Goal: Information Seeking & Learning: Learn about a topic

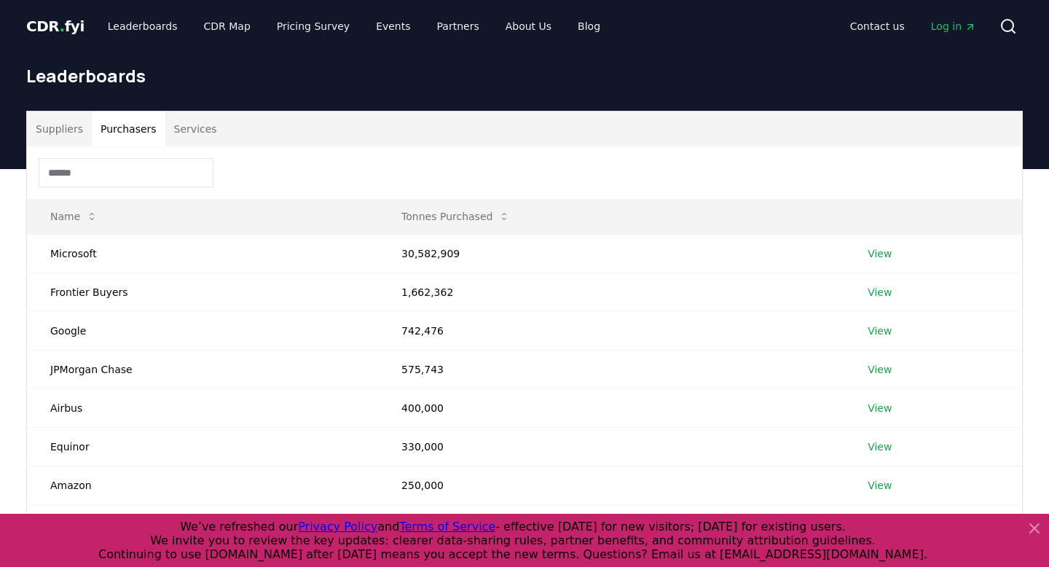
scroll to position [60, 0]
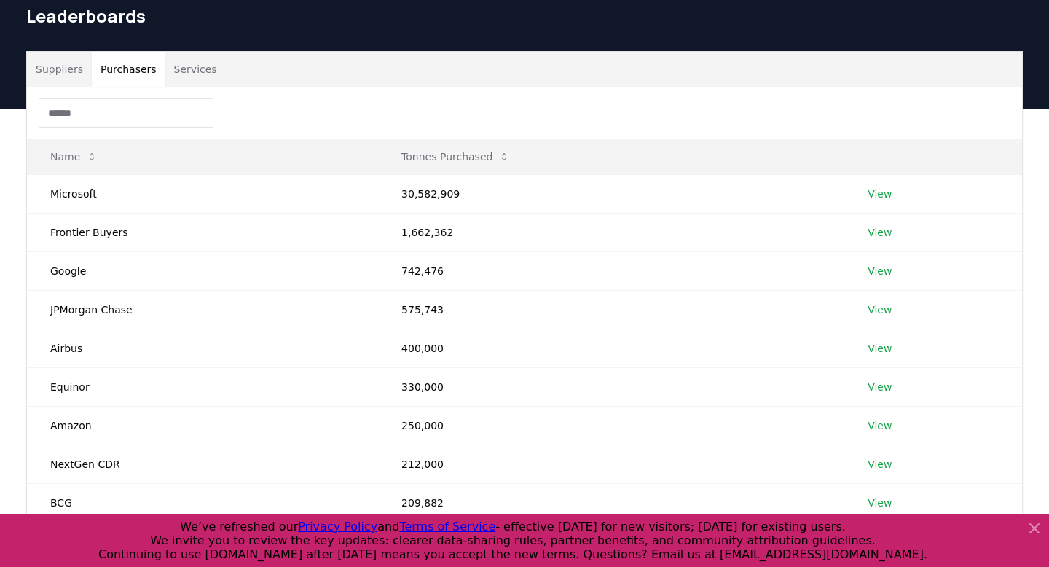
click at [116, 110] on input at bounding box center [126, 112] width 175 height 29
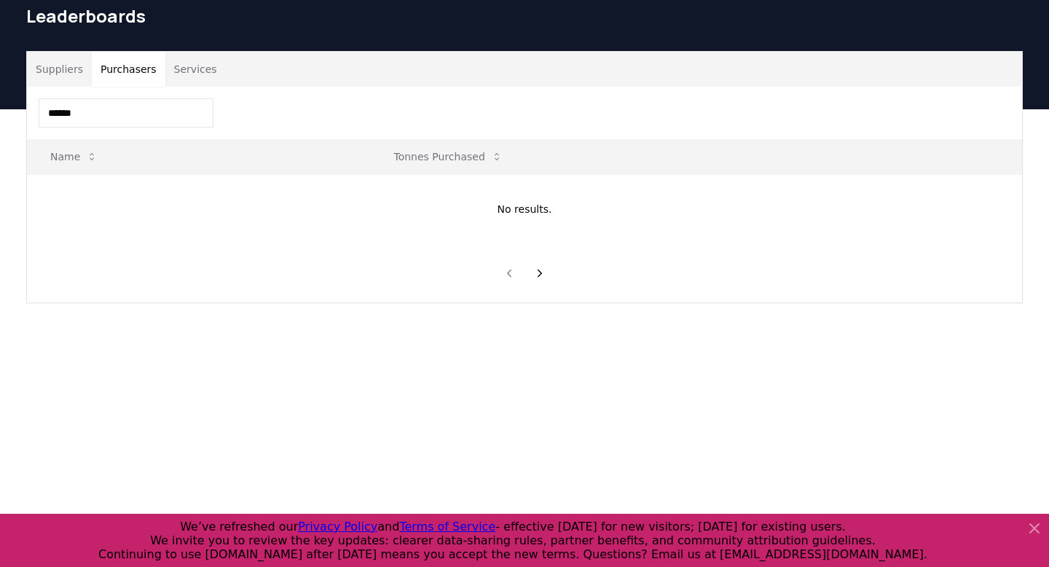
type input "*******"
click at [114, 116] on input "*******" at bounding box center [126, 112] width 175 height 29
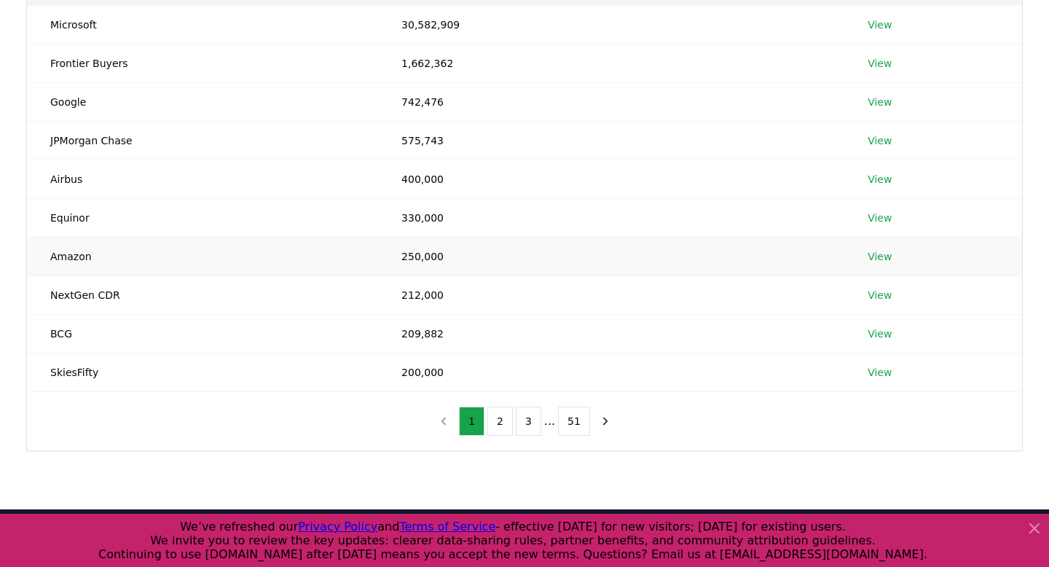
scroll to position [231, 0]
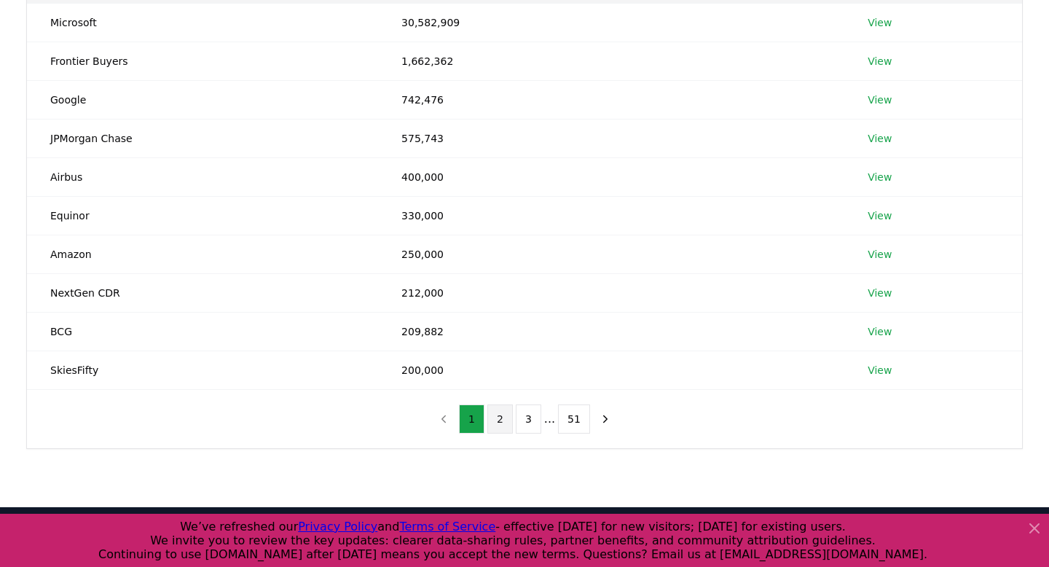
click at [501, 420] on button "2" at bounding box center [500, 418] width 26 height 29
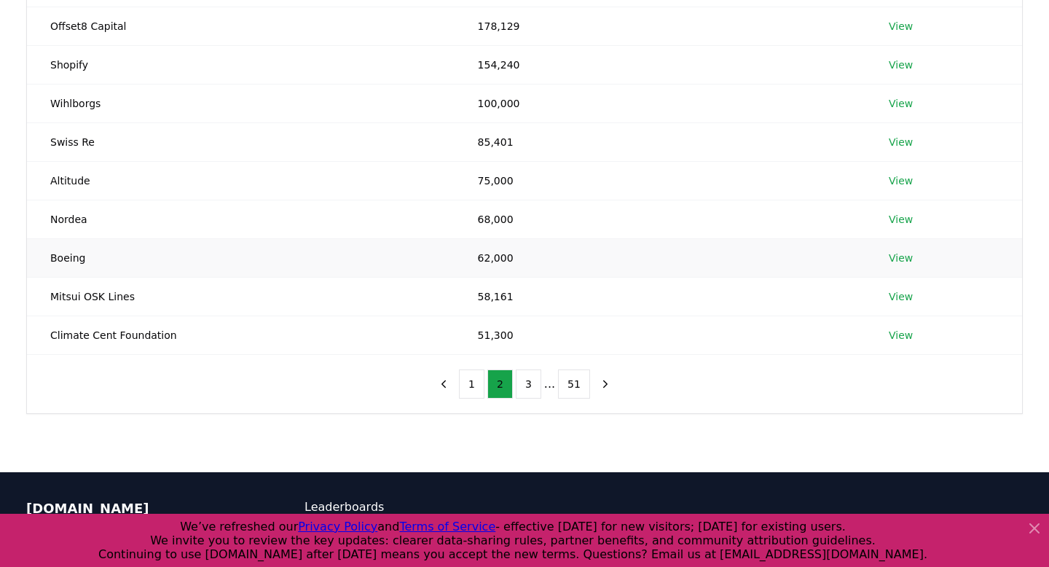
scroll to position [269, 0]
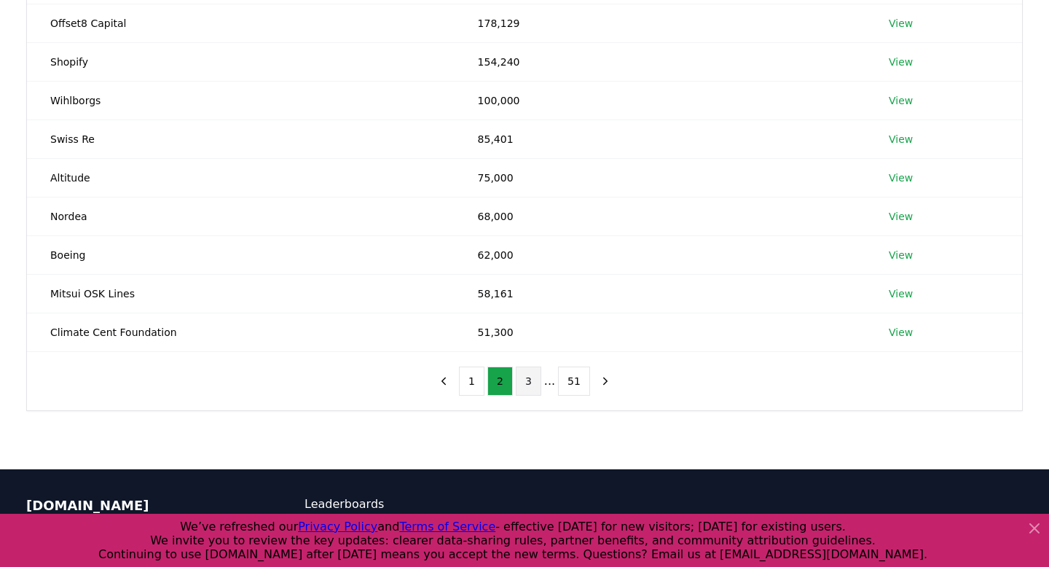
click at [530, 380] on button "3" at bounding box center [529, 380] width 26 height 29
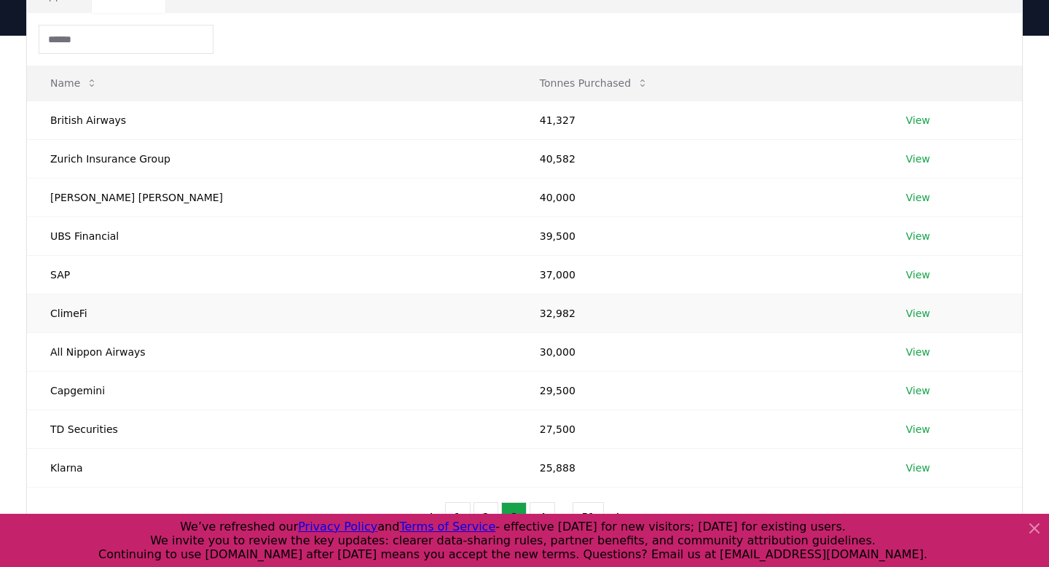
scroll to position [111, 0]
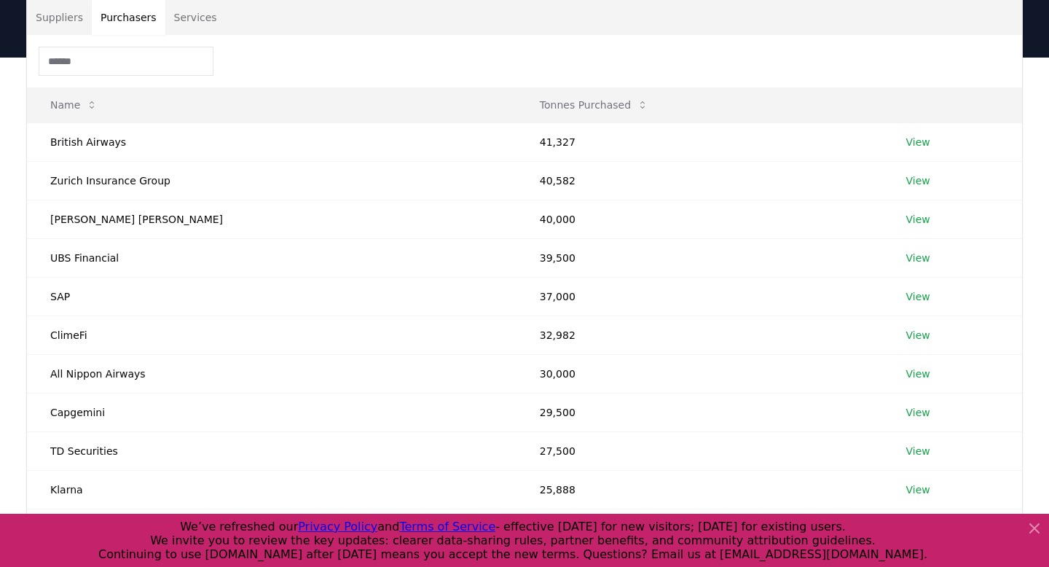
click at [119, 60] on input at bounding box center [126, 61] width 175 height 29
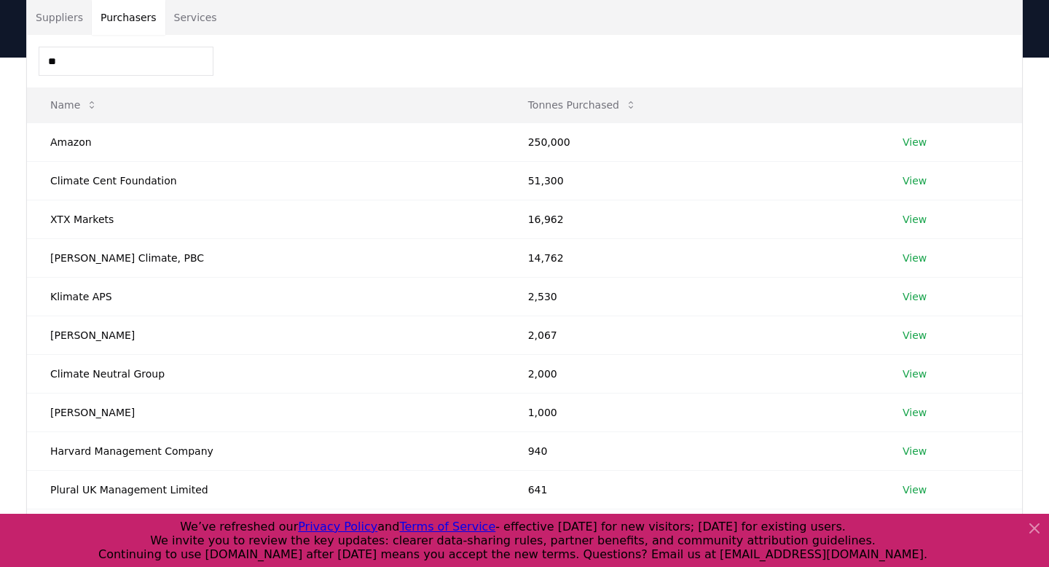
type input "*"
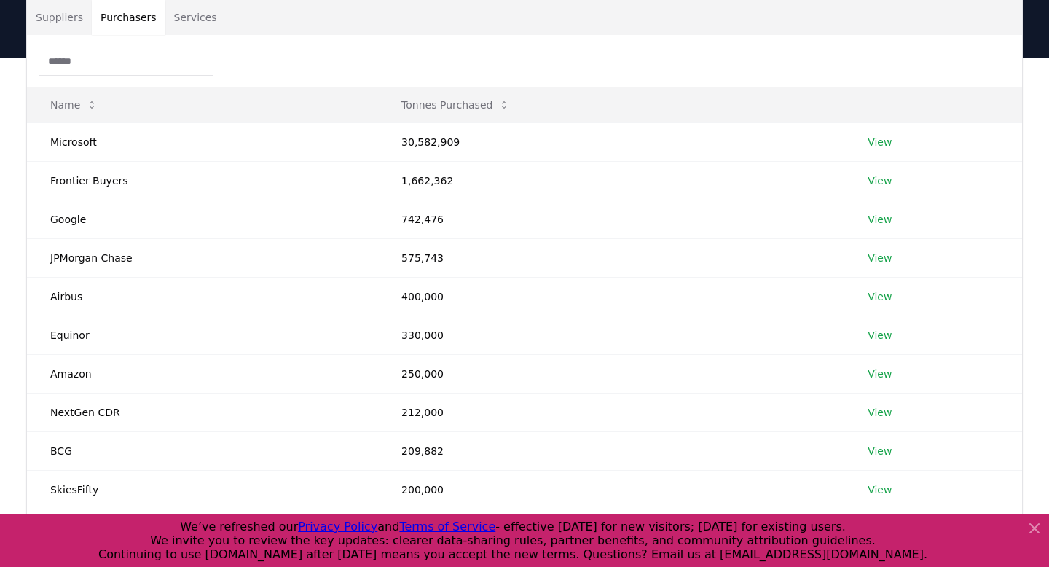
scroll to position [152, 0]
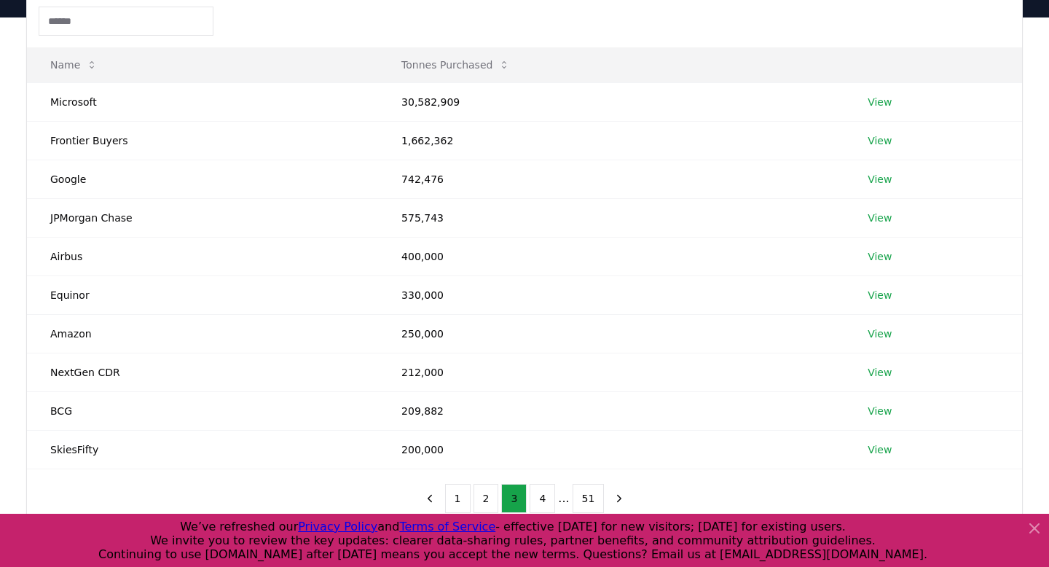
click at [109, 23] on input at bounding box center [126, 21] width 175 height 29
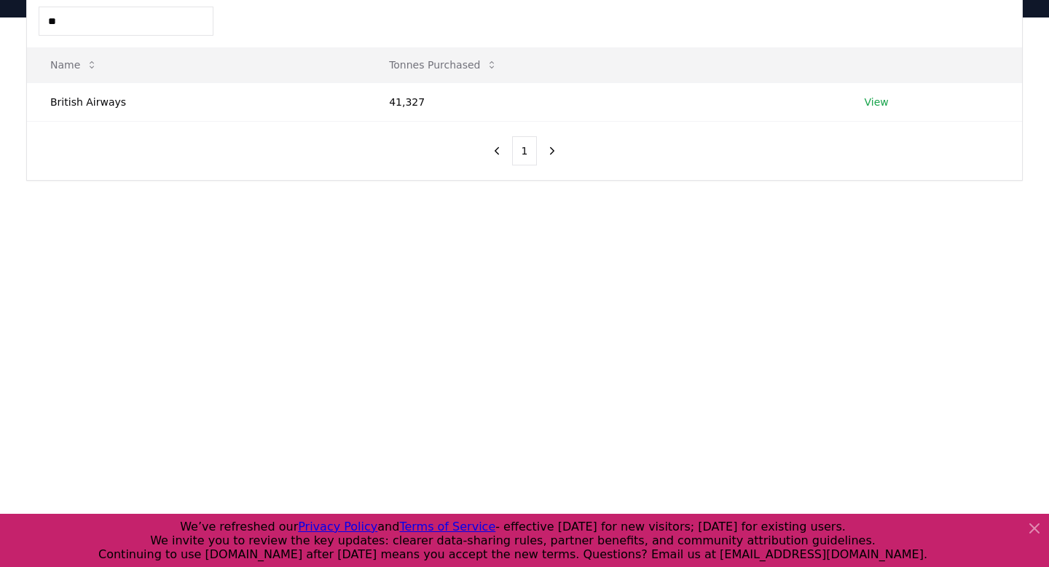
type input "*"
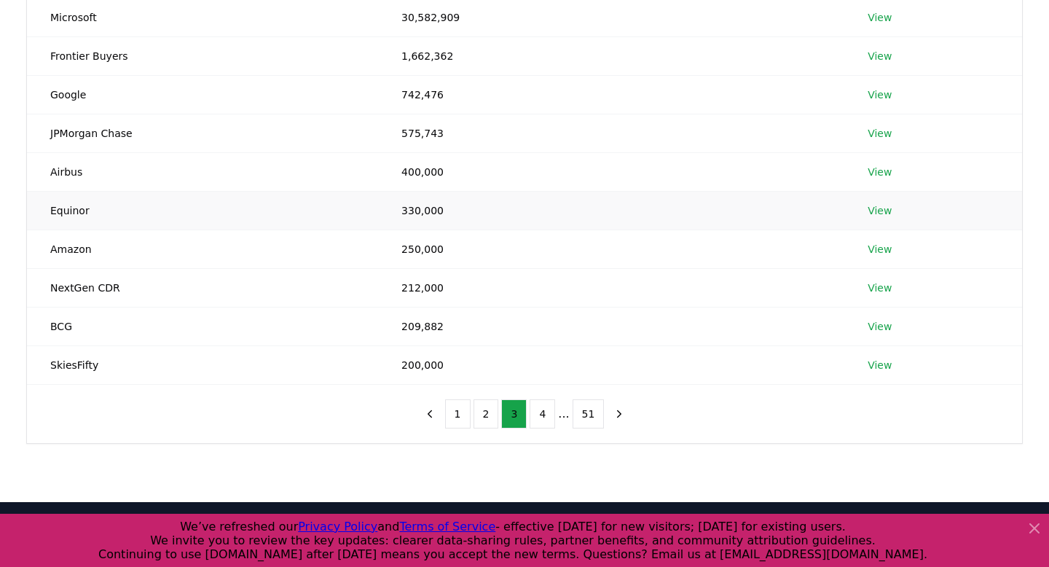
scroll to position [242, 0]
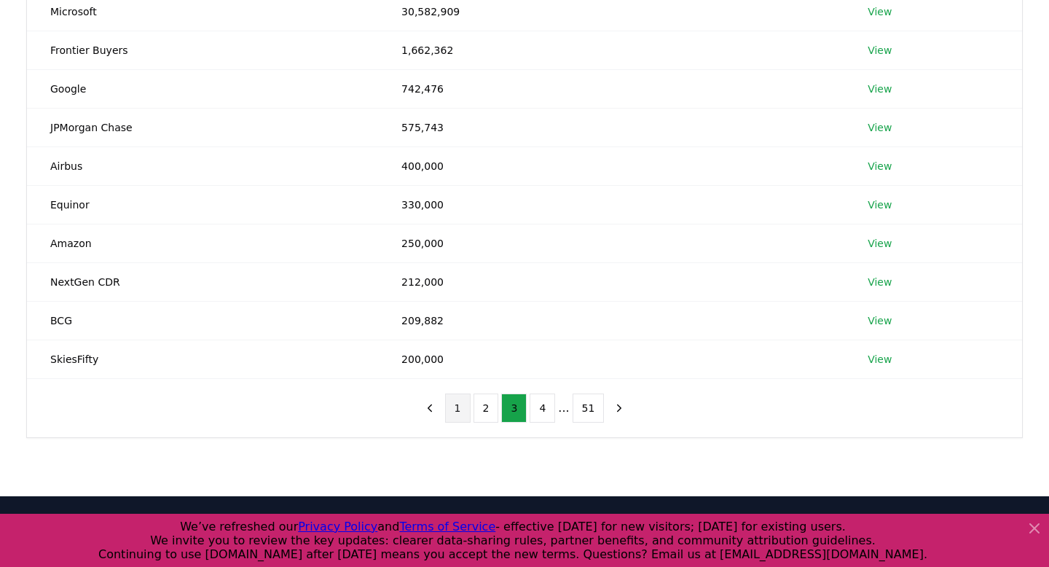
click at [457, 410] on button "1" at bounding box center [458, 407] width 26 height 29
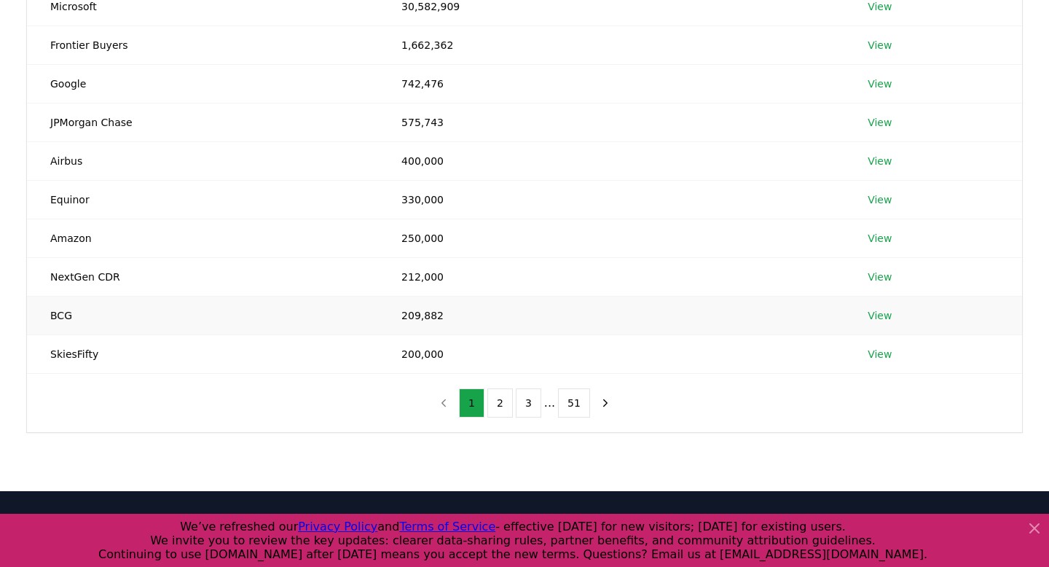
scroll to position [248, 0]
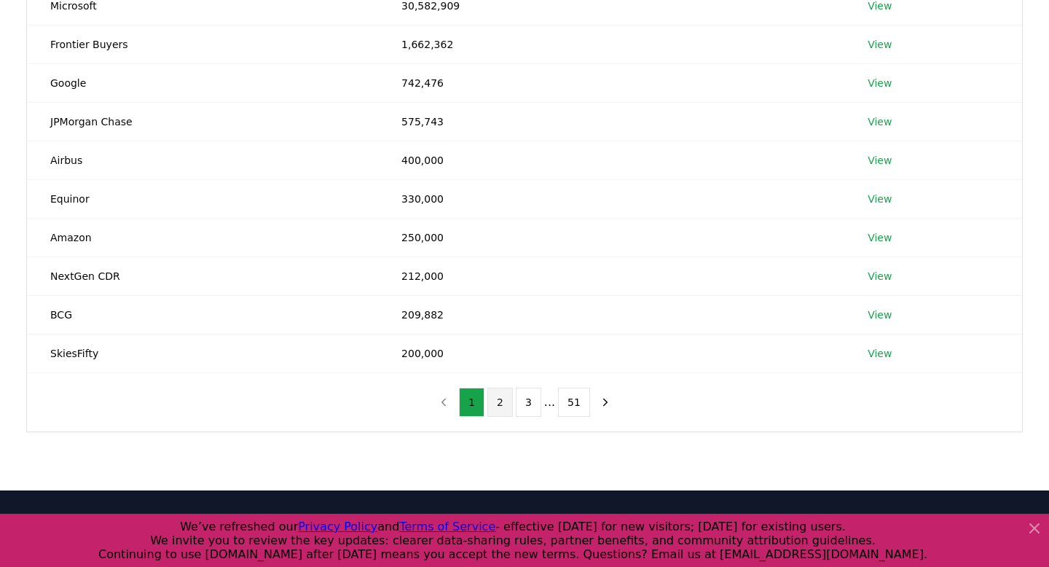
click at [501, 410] on button "2" at bounding box center [500, 402] width 26 height 29
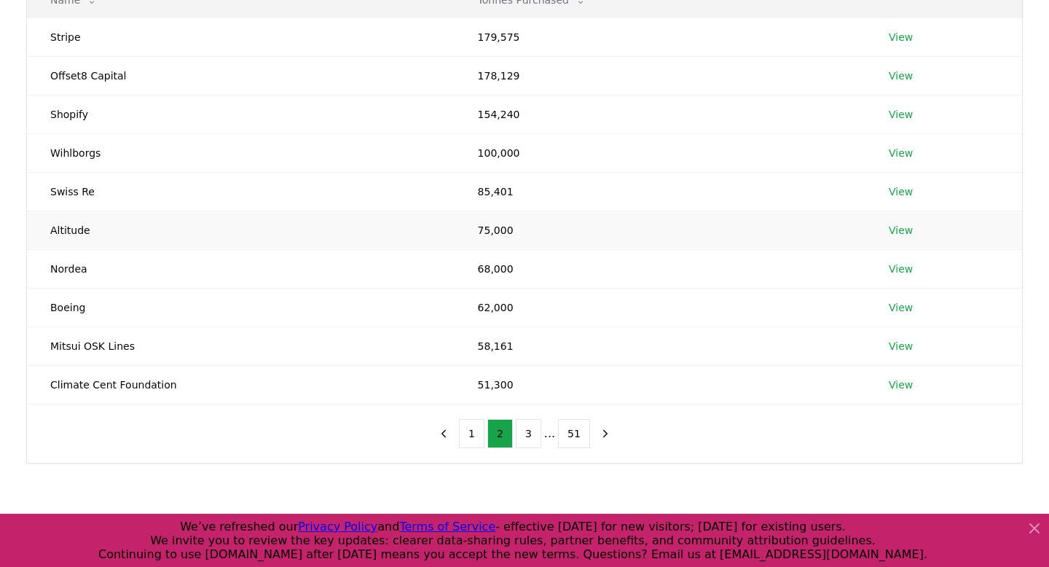
scroll to position [219, 0]
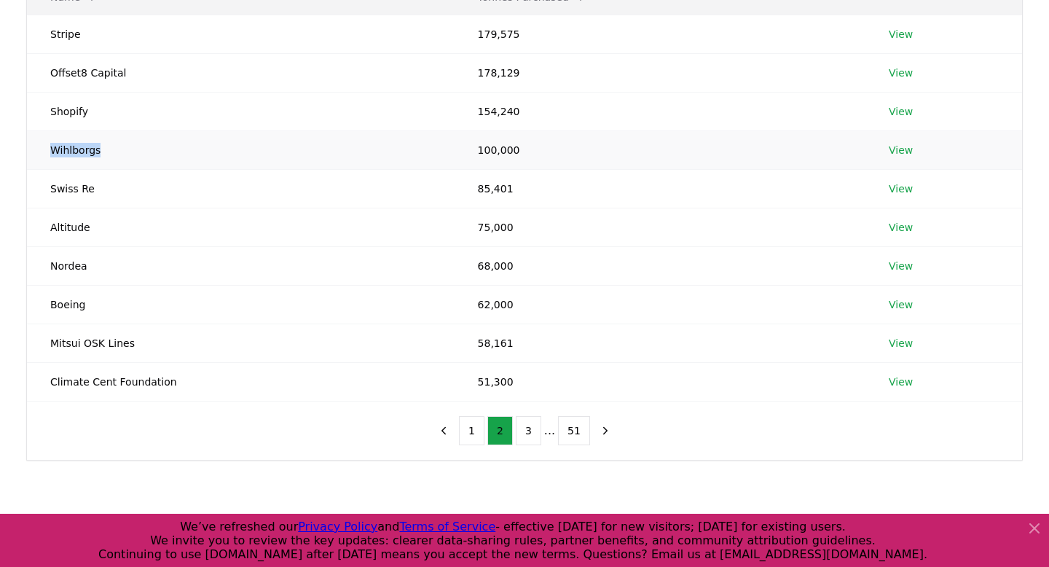
drag, startPoint x: 106, startPoint y: 152, endPoint x: 33, endPoint y: 144, distance: 74.0
click at [33, 144] on td "Wihlborgs" at bounding box center [241, 149] width 428 height 39
copy td "Wihlborgs"
click at [90, 345] on td "Mitsui OSK Lines" at bounding box center [241, 343] width 428 height 39
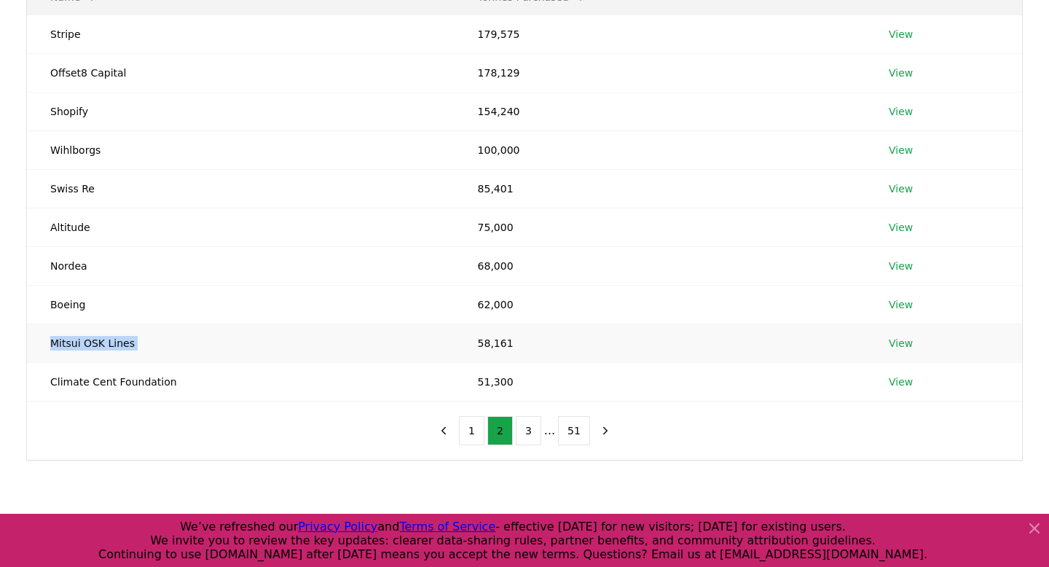
click at [90, 345] on td "Mitsui OSK Lines" at bounding box center [241, 343] width 428 height 39
copy td "Mitsui OSK Lines"
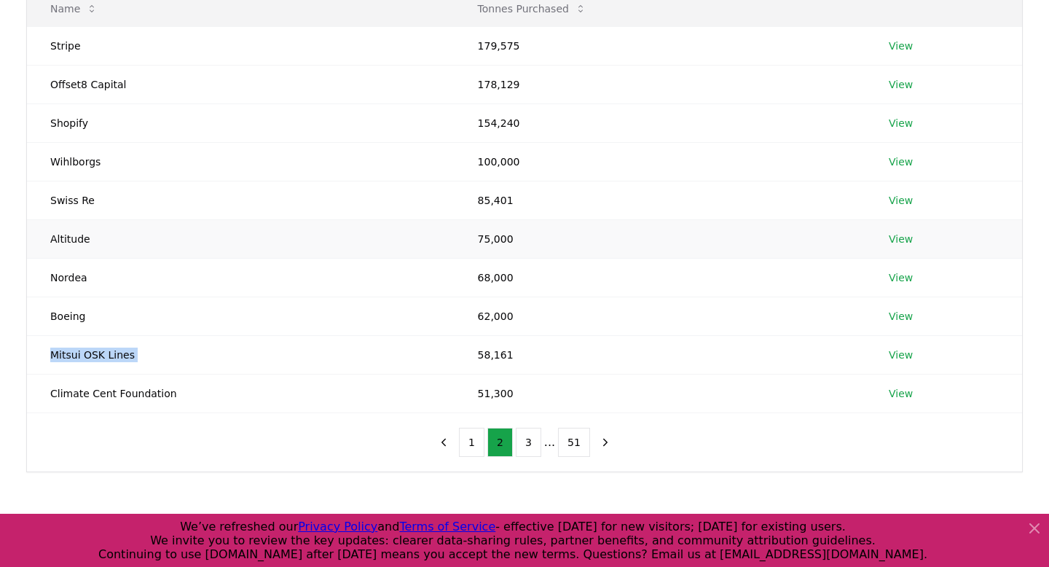
scroll to position [212, 0]
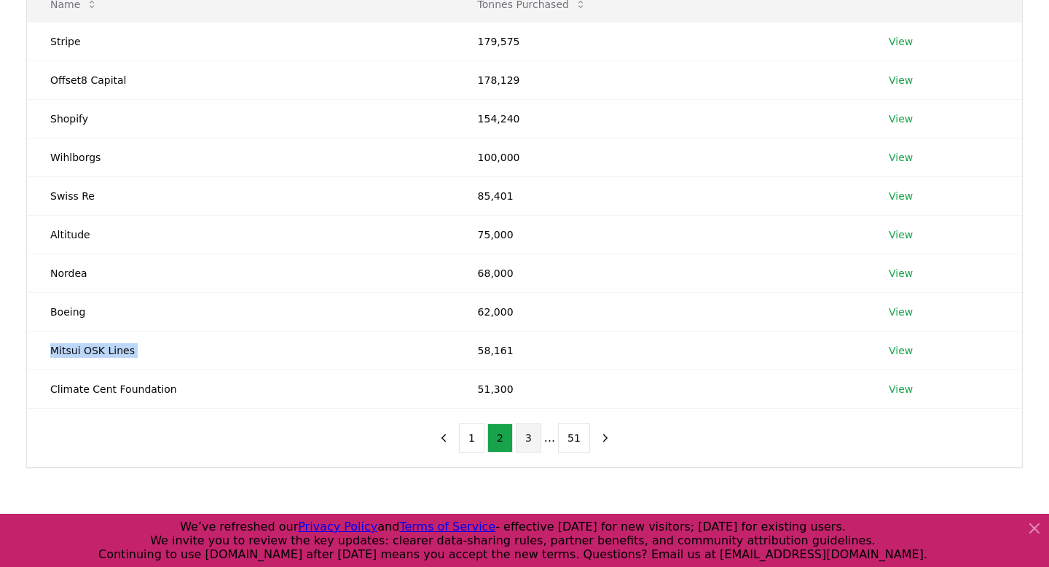
click at [532, 436] on button "3" at bounding box center [529, 437] width 26 height 29
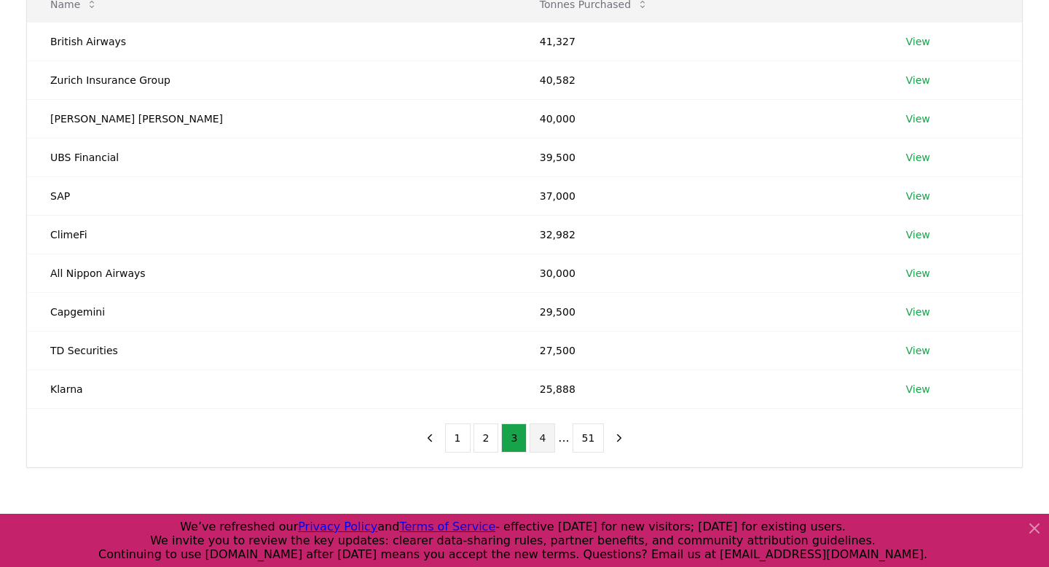
click at [547, 437] on button "4" at bounding box center [543, 437] width 26 height 29
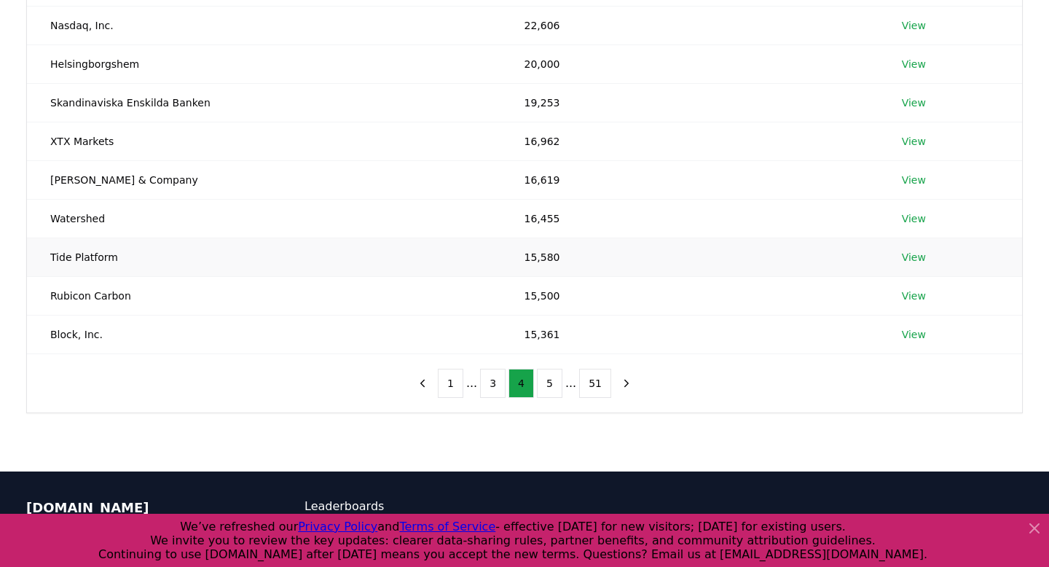
scroll to position [266, 0]
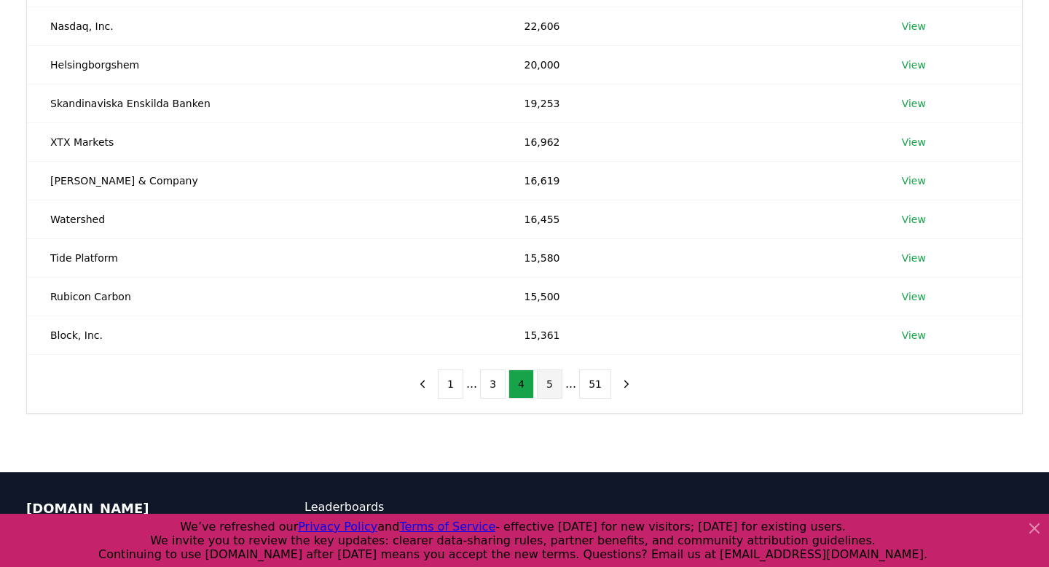
click at [545, 380] on button "5" at bounding box center [550, 383] width 26 height 29
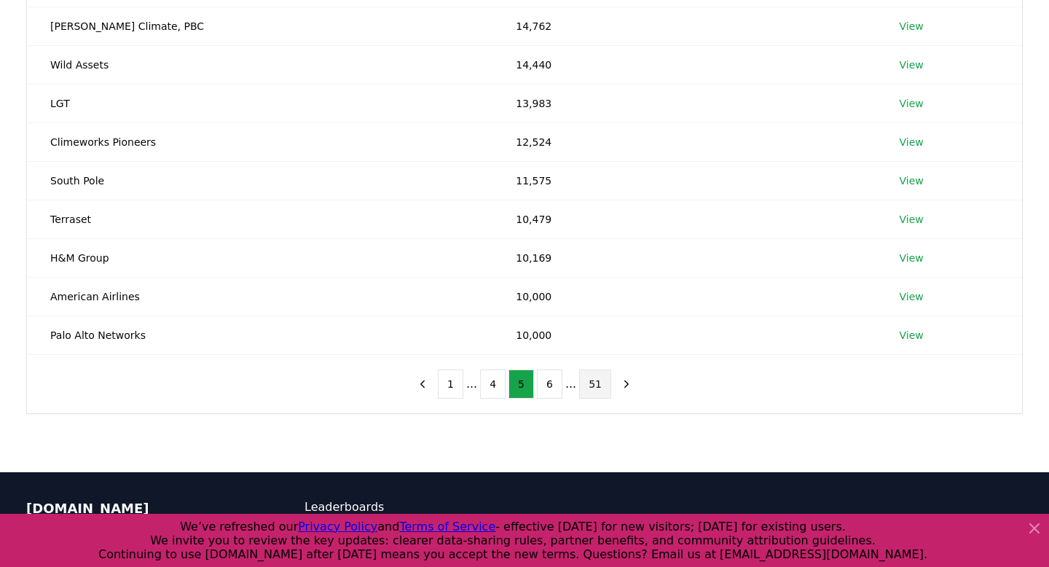
click at [592, 388] on button "51" at bounding box center [595, 383] width 32 height 29
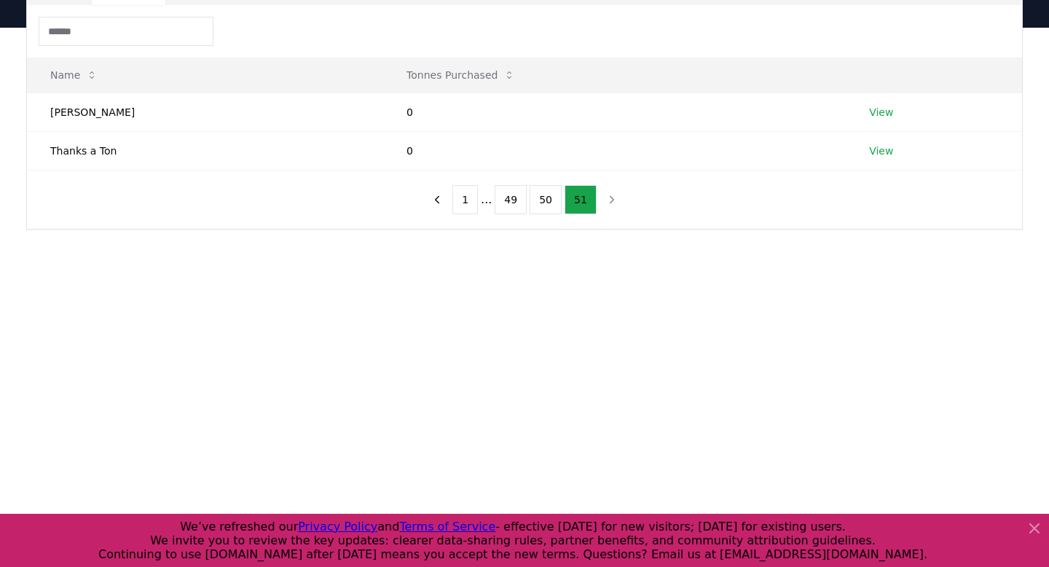
scroll to position [141, 0]
click at [545, 199] on button "50" at bounding box center [546, 200] width 32 height 29
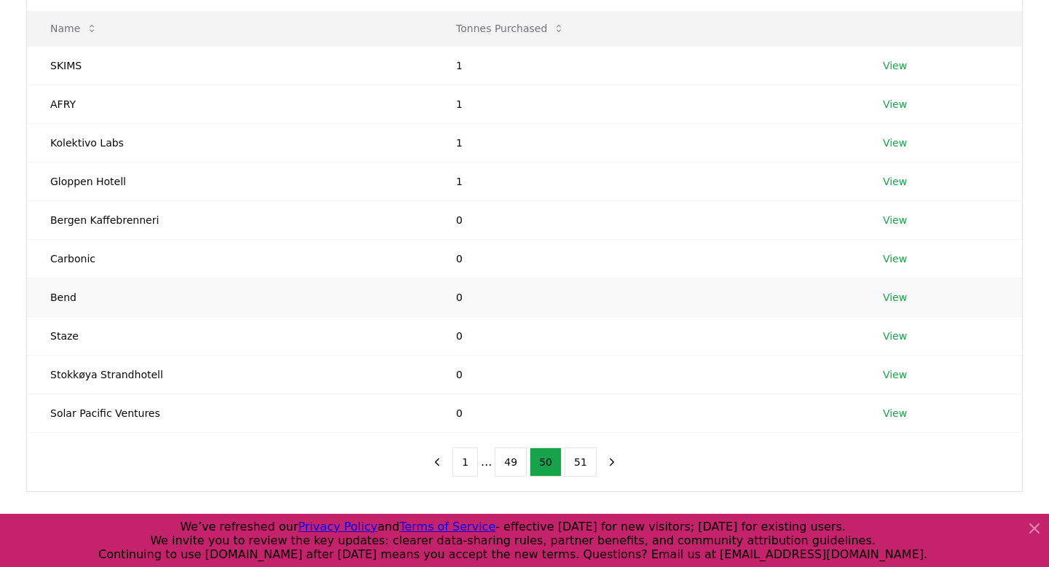
scroll to position [186, 0]
click at [509, 469] on button "49" at bounding box center [511, 464] width 32 height 29
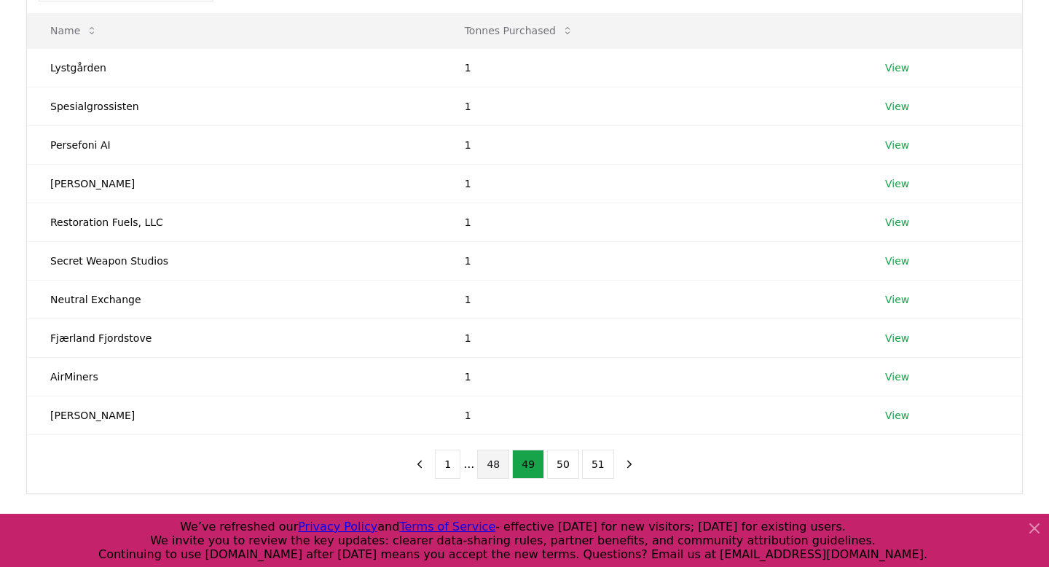
click at [500, 471] on button "48" at bounding box center [493, 464] width 32 height 29
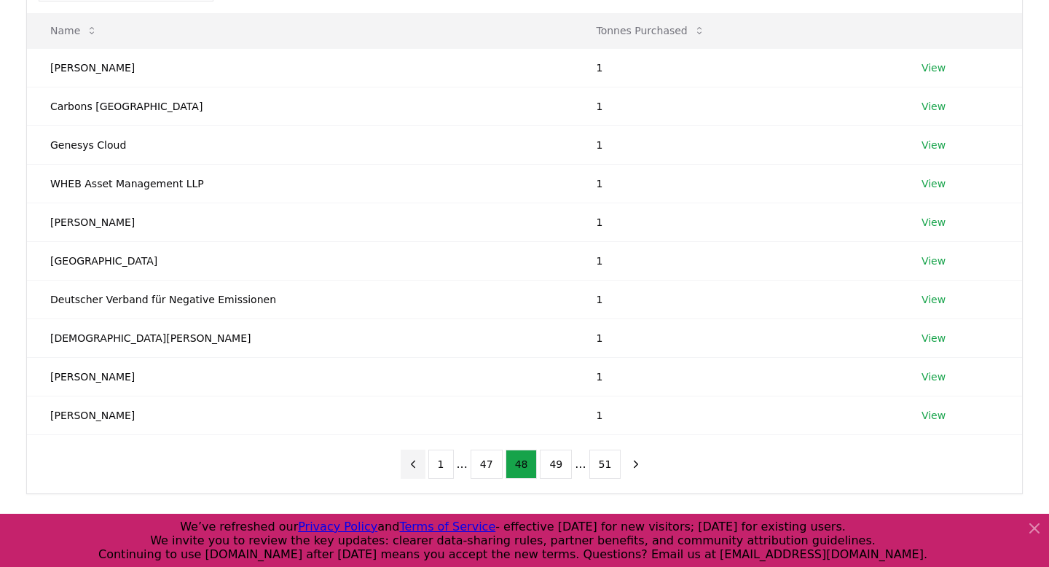
click at [426, 468] on button "previous page" at bounding box center [413, 464] width 25 height 29
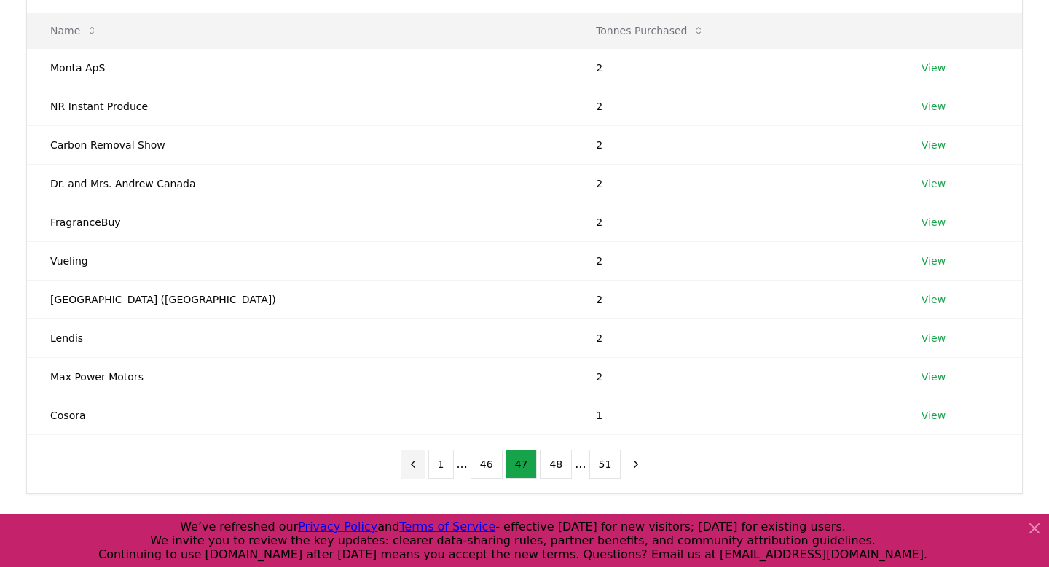
click at [426, 468] on button "previous page" at bounding box center [413, 464] width 25 height 29
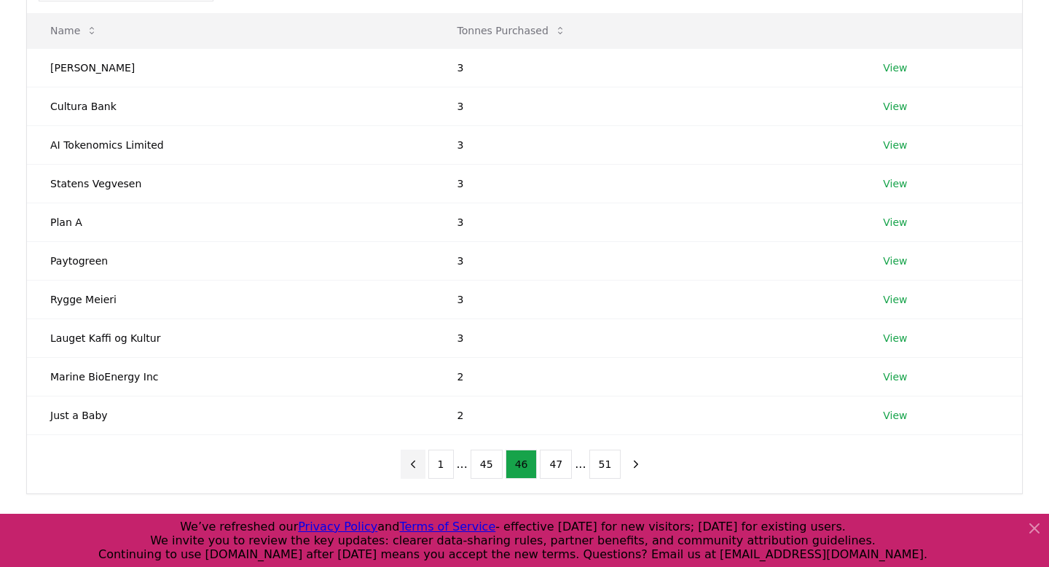
click at [426, 468] on button "previous page" at bounding box center [413, 464] width 25 height 29
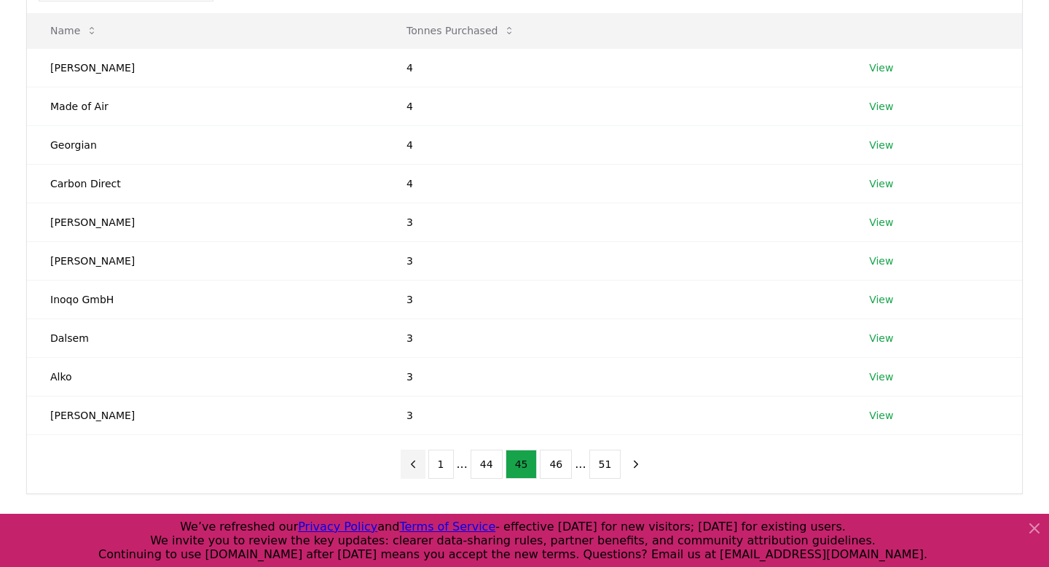
click at [426, 468] on button "previous page" at bounding box center [413, 464] width 25 height 29
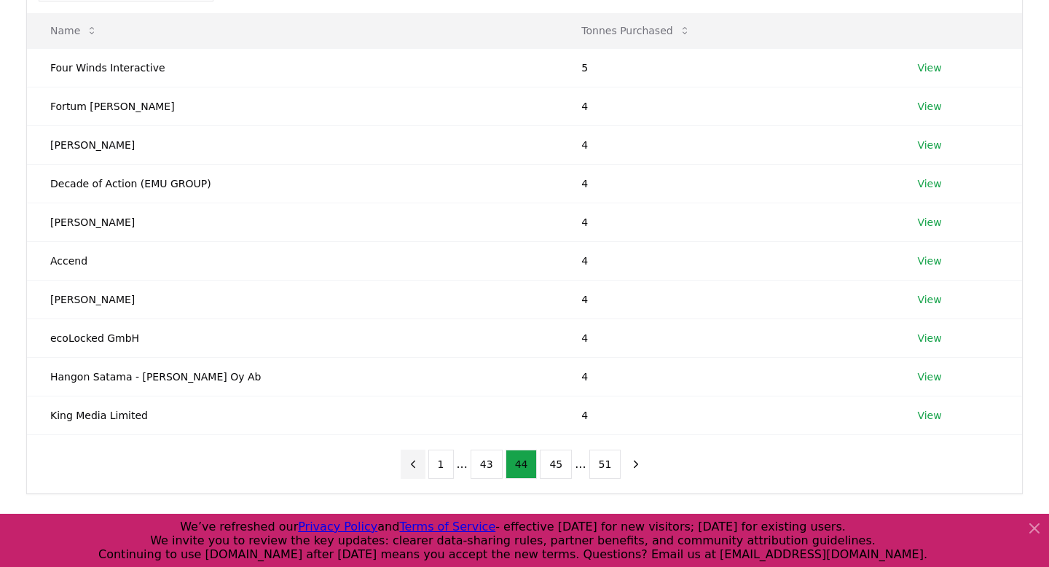
click at [426, 468] on button "previous page" at bounding box center [413, 464] width 25 height 29
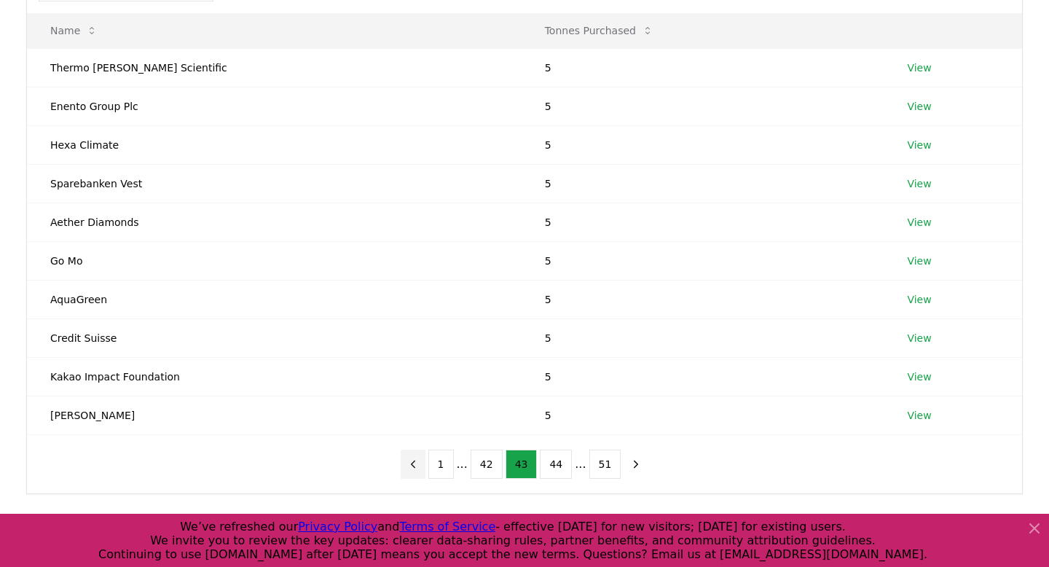
click at [426, 468] on button "previous page" at bounding box center [413, 464] width 25 height 29
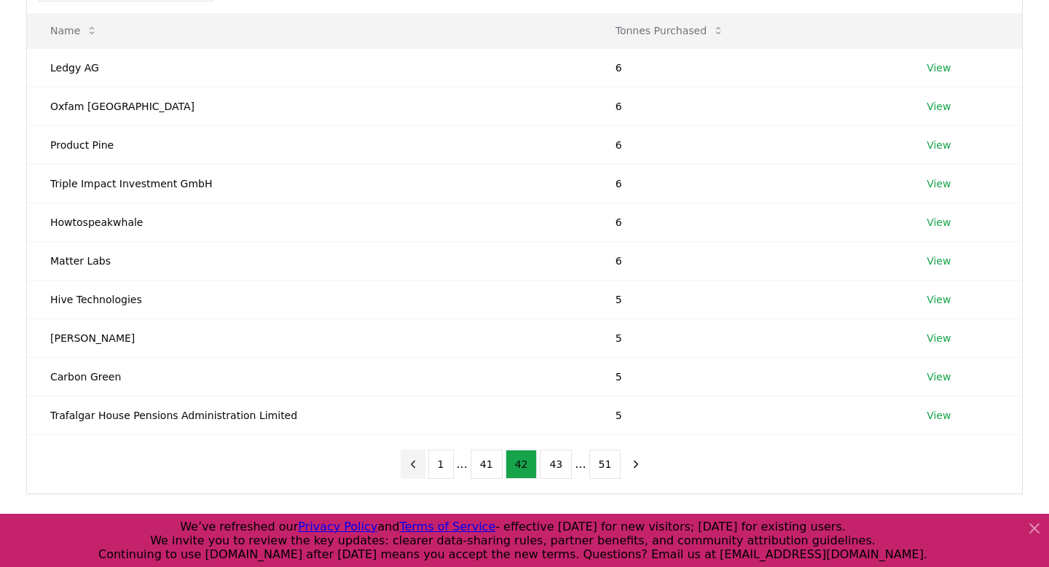
click at [426, 468] on button "previous page" at bounding box center [413, 464] width 25 height 29
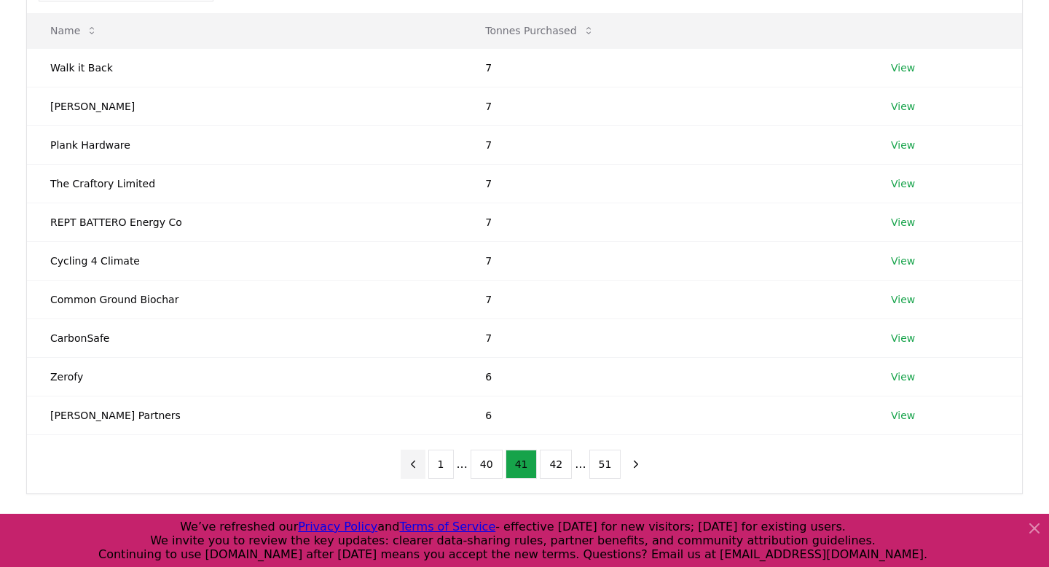
click at [426, 468] on button "previous page" at bounding box center [413, 464] width 25 height 29
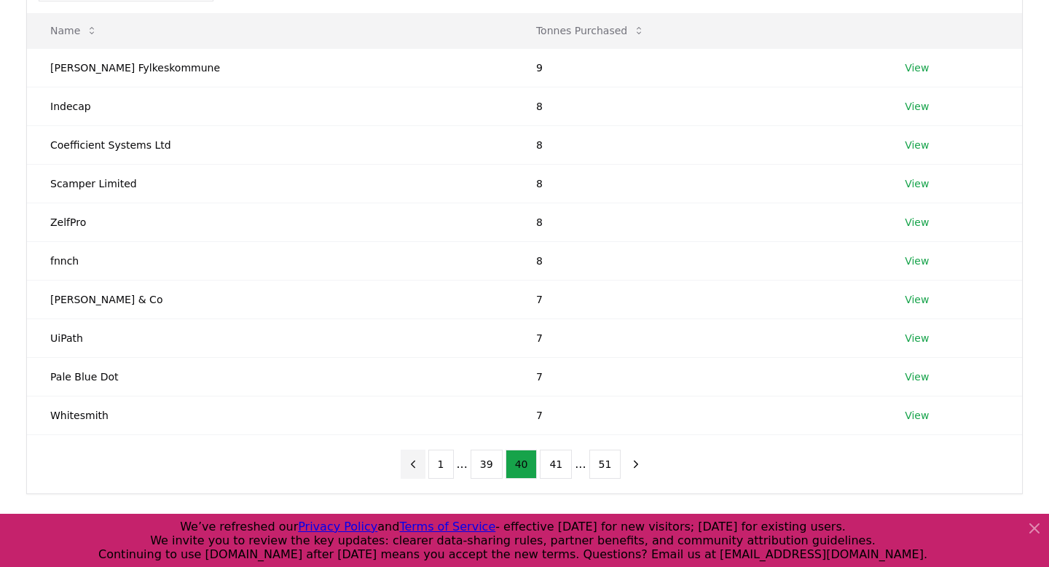
click at [426, 468] on button "previous page" at bounding box center [413, 464] width 25 height 29
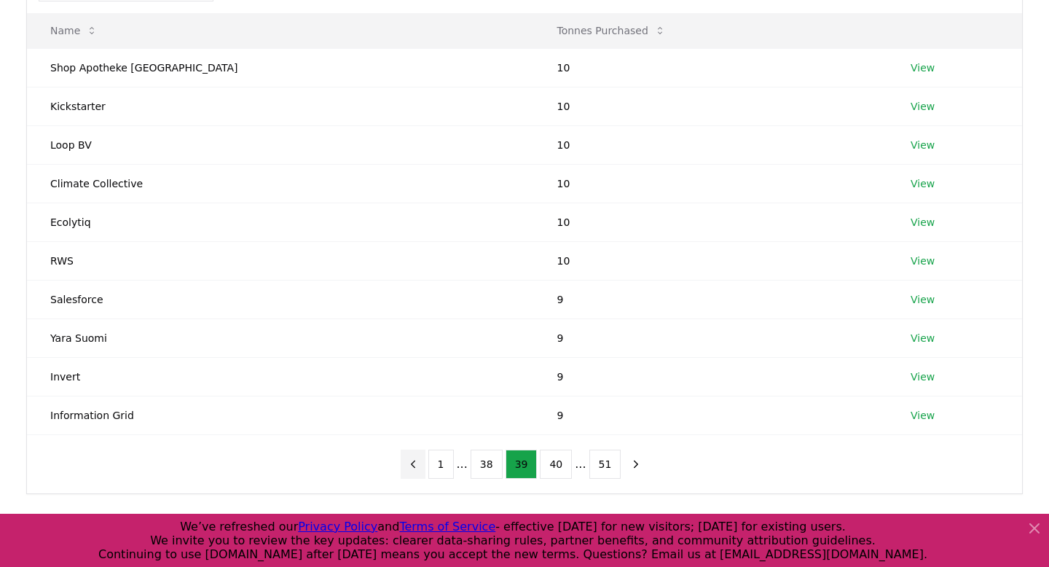
click at [426, 468] on button "previous page" at bounding box center [413, 464] width 25 height 29
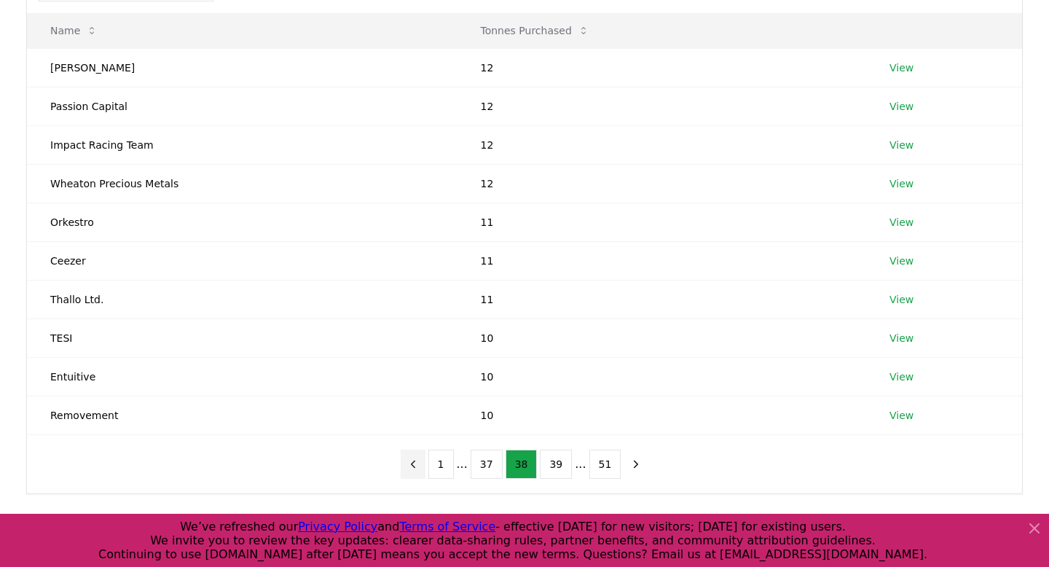
click at [426, 468] on button "previous page" at bounding box center [413, 464] width 25 height 29
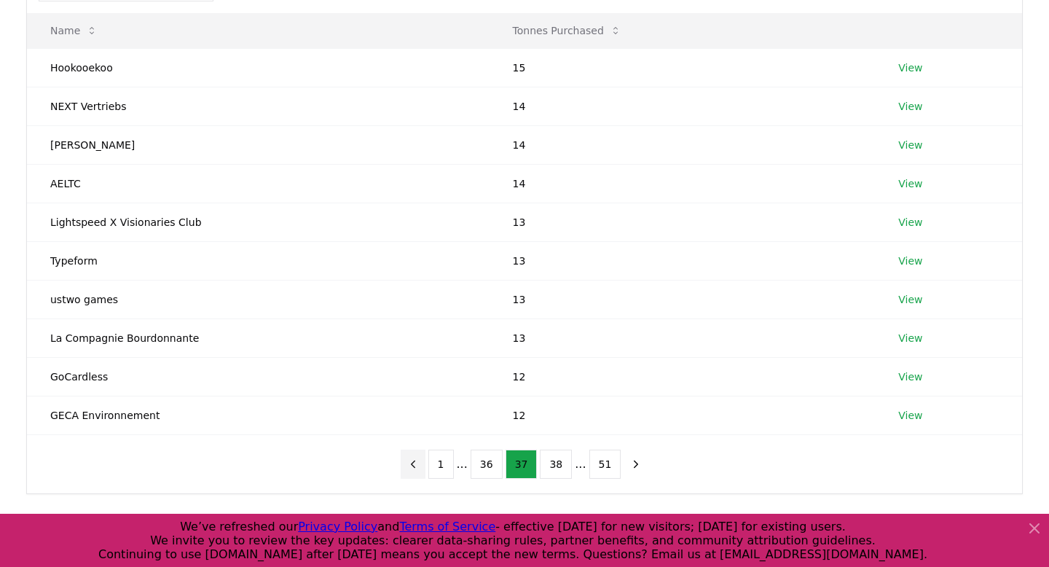
click at [426, 468] on button "previous page" at bounding box center [413, 464] width 25 height 29
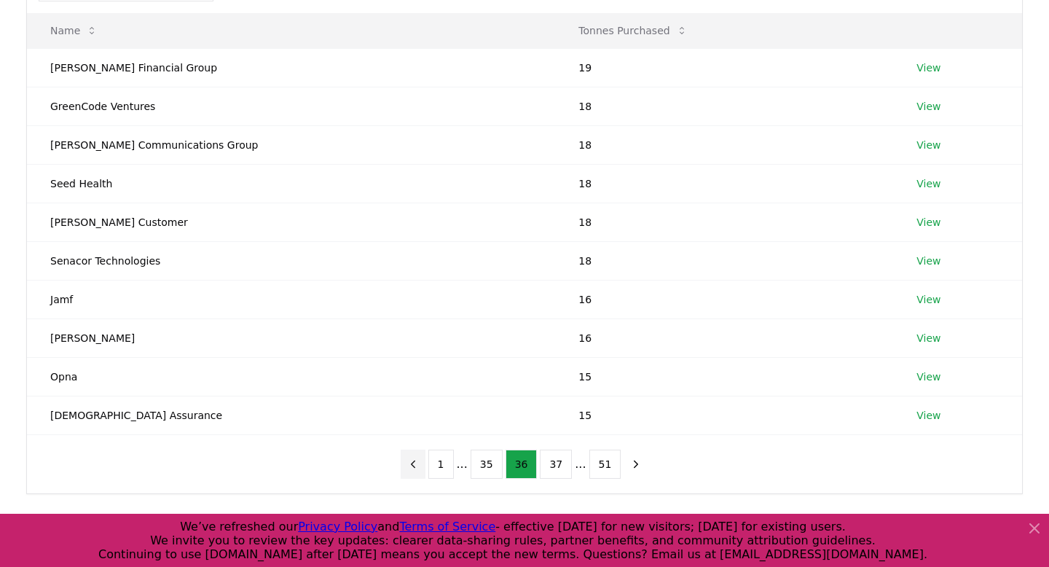
click at [426, 468] on button "previous page" at bounding box center [413, 464] width 25 height 29
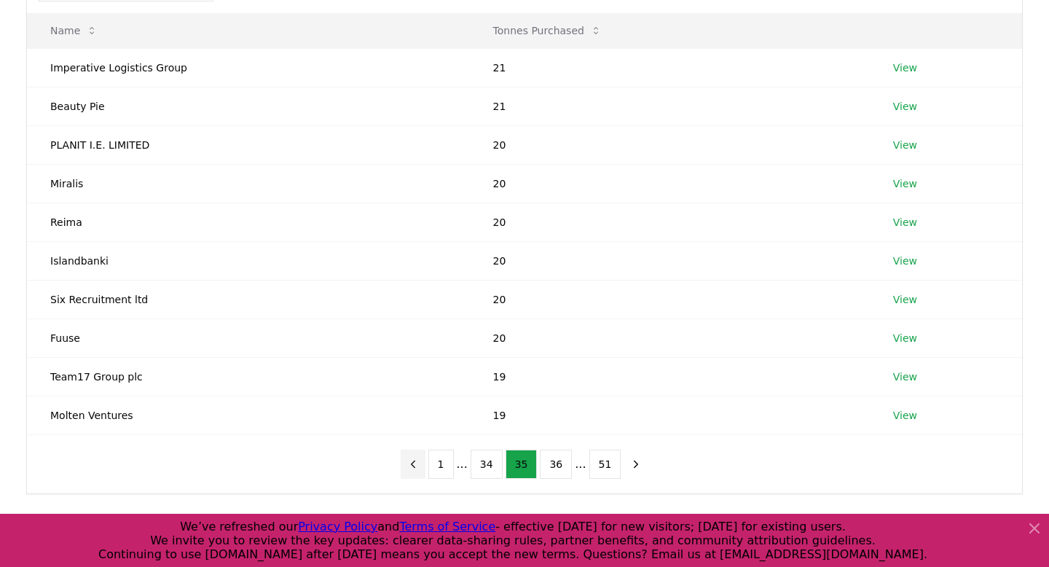
click at [426, 468] on button "previous page" at bounding box center [413, 464] width 25 height 29
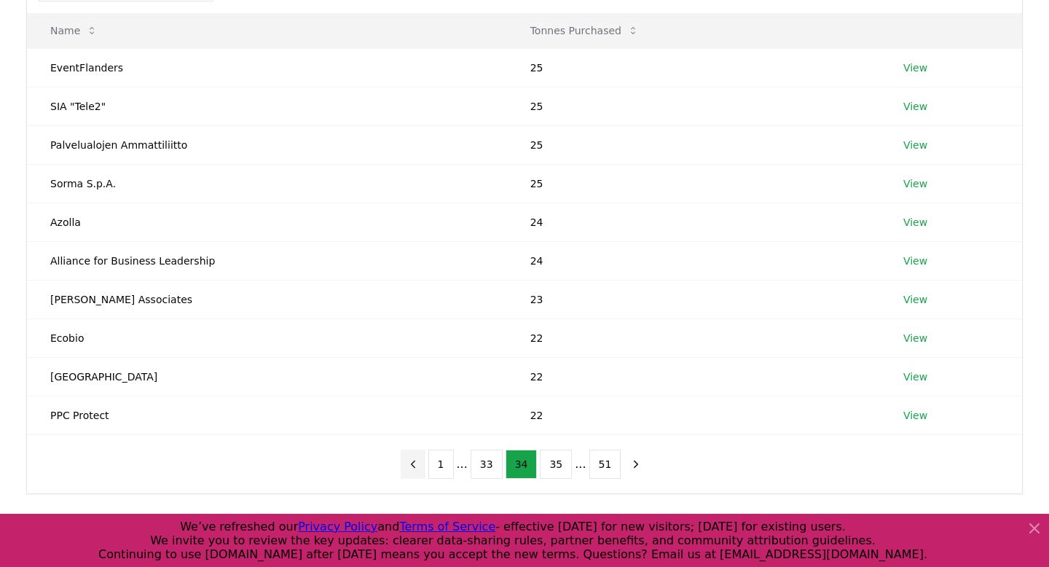
click at [426, 468] on button "previous page" at bounding box center [413, 464] width 25 height 29
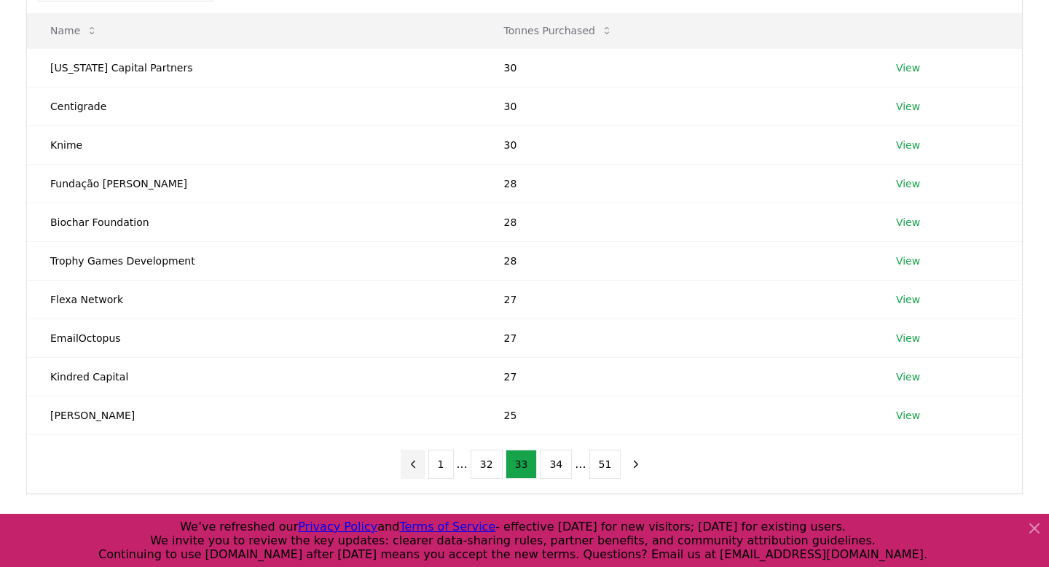
click at [426, 468] on button "previous page" at bounding box center [413, 464] width 25 height 29
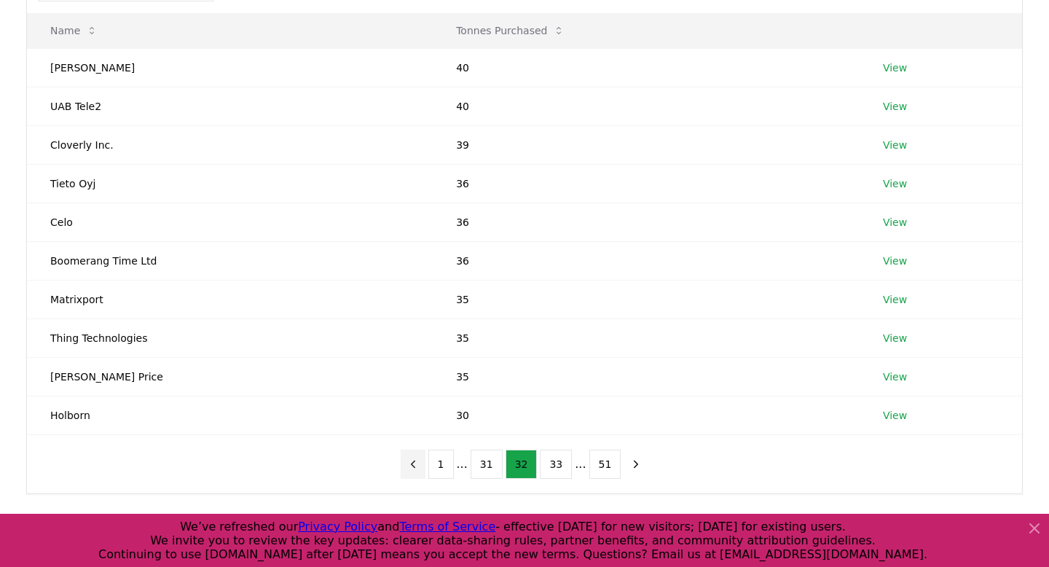
click at [426, 468] on button "previous page" at bounding box center [413, 464] width 25 height 29
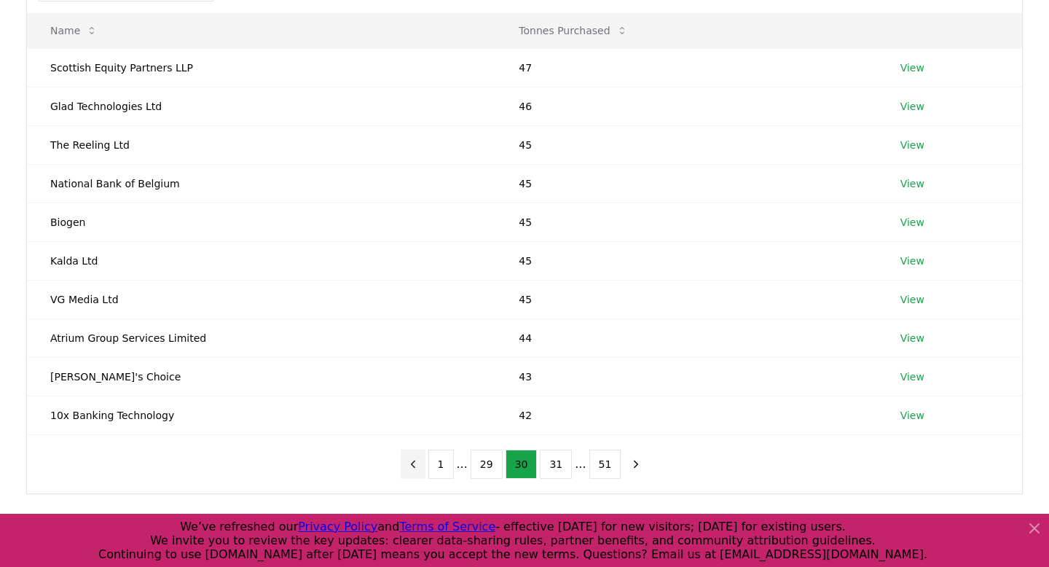
click at [426, 468] on button "previous page" at bounding box center [413, 464] width 25 height 29
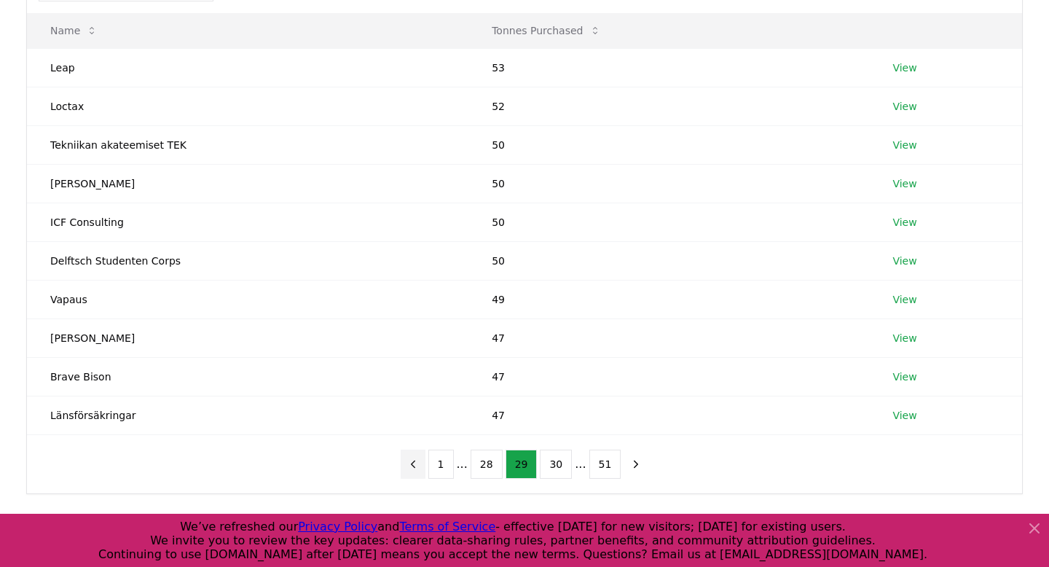
click at [426, 468] on button "previous page" at bounding box center [413, 464] width 25 height 29
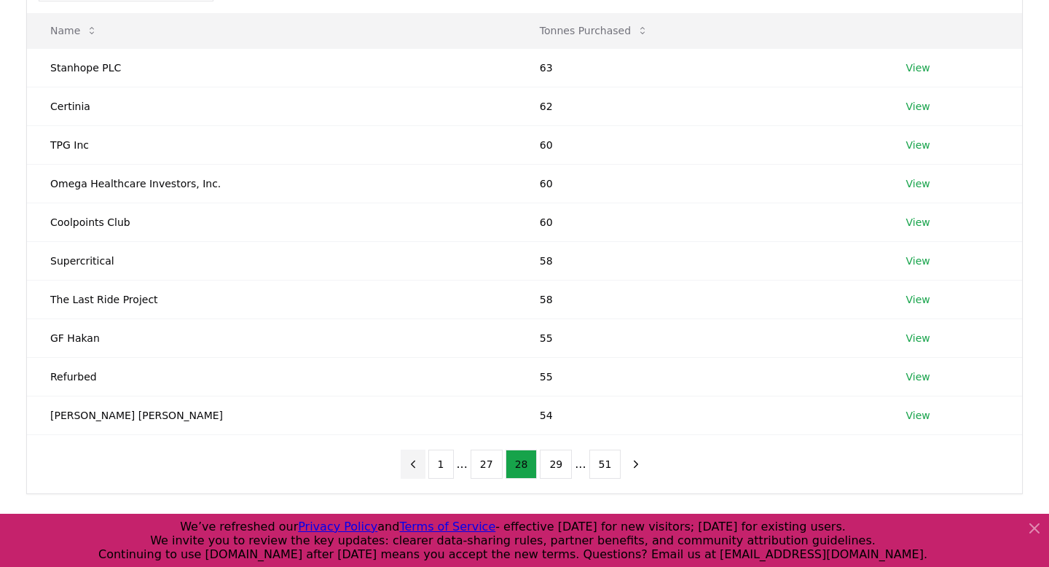
click at [426, 468] on button "previous page" at bounding box center [413, 464] width 25 height 29
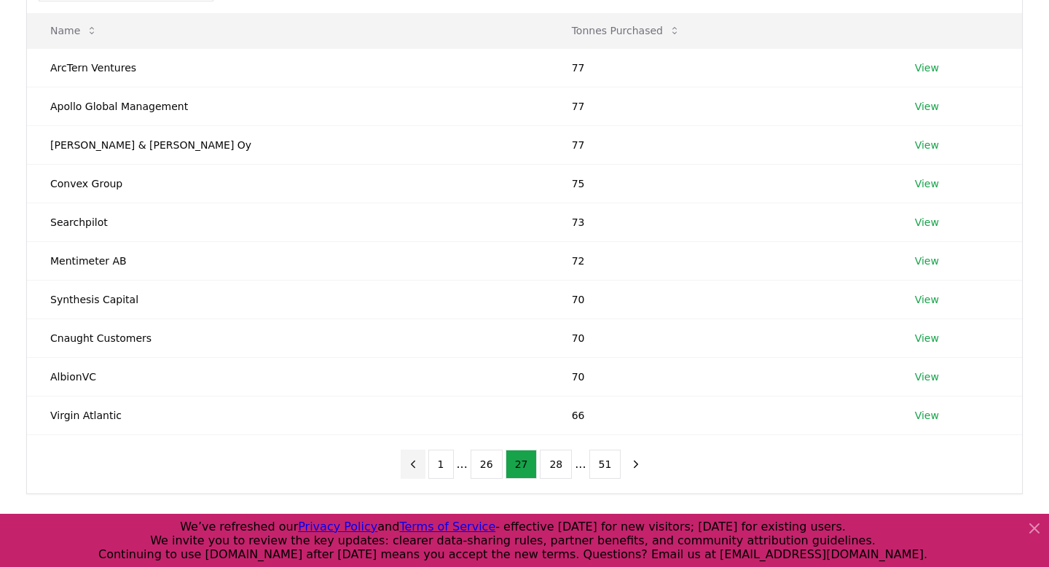
click at [426, 468] on button "previous page" at bounding box center [413, 464] width 25 height 29
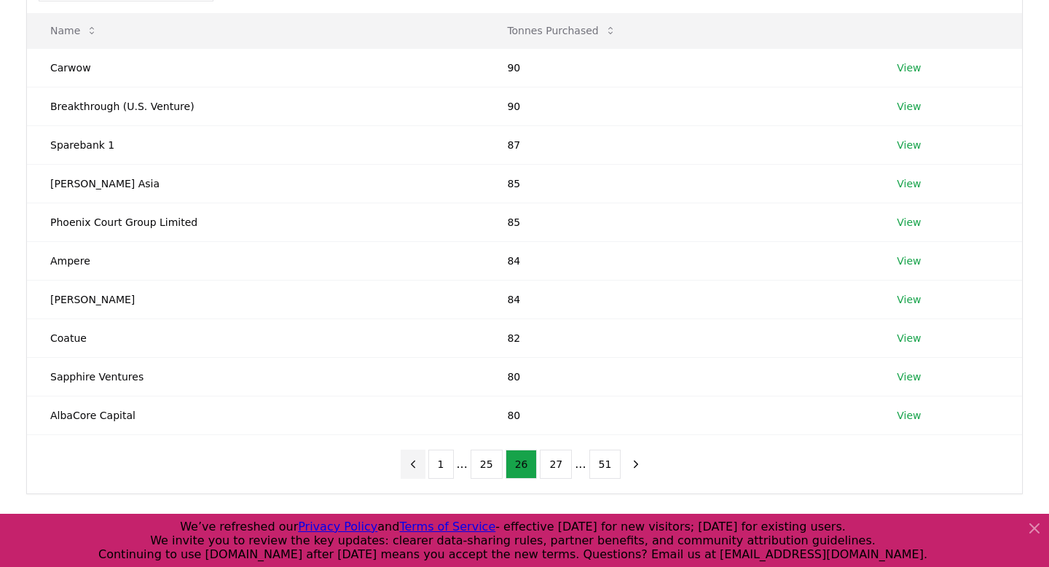
click at [426, 468] on button "previous page" at bounding box center [413, 464] width 25 height 29
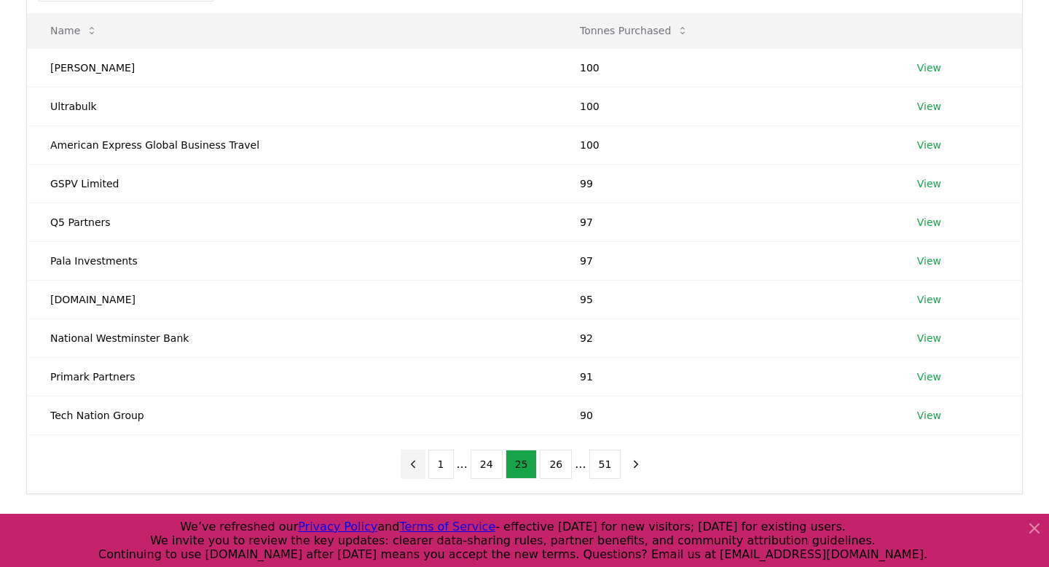
click at [426, 467] on button "previous page" at bounding box center [413, 464] width 25 height 29
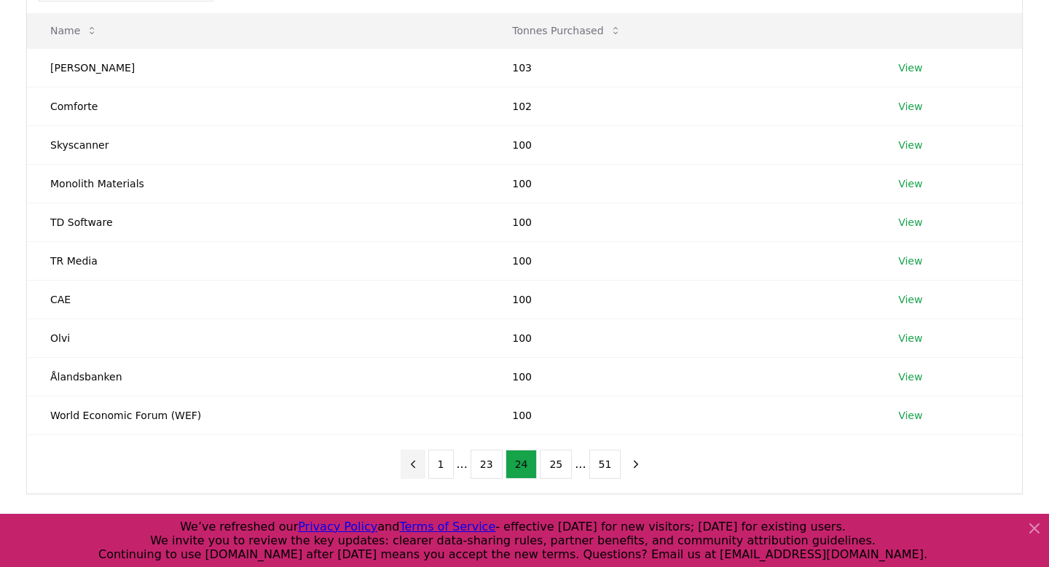
click at [426, 467] on button "previous page" at bounding box center [413, 464] width 25 height 29
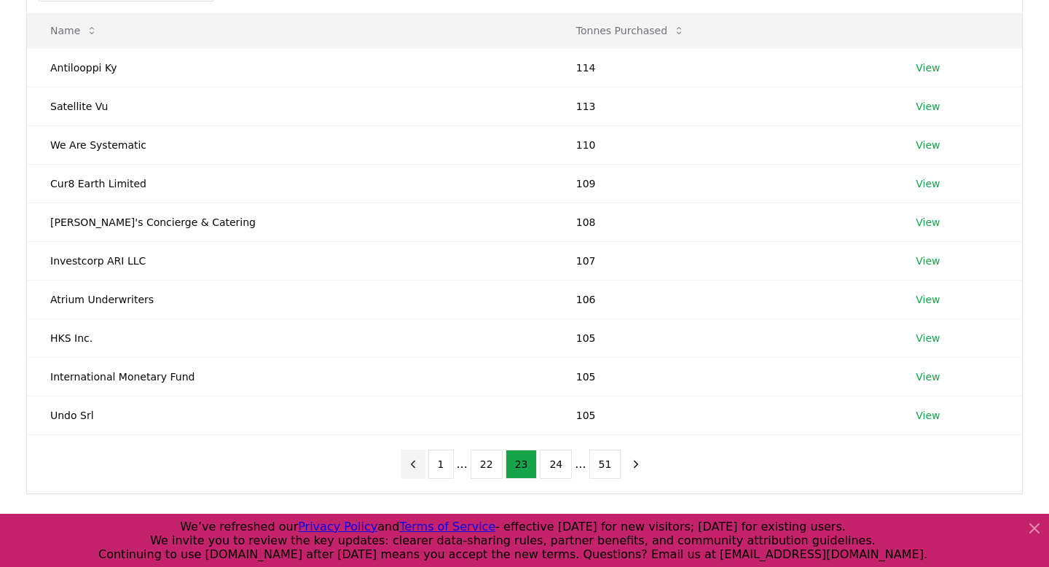
click at [426, 467] on button "previous page" at bounding box center [413, 464] width 25 height 29
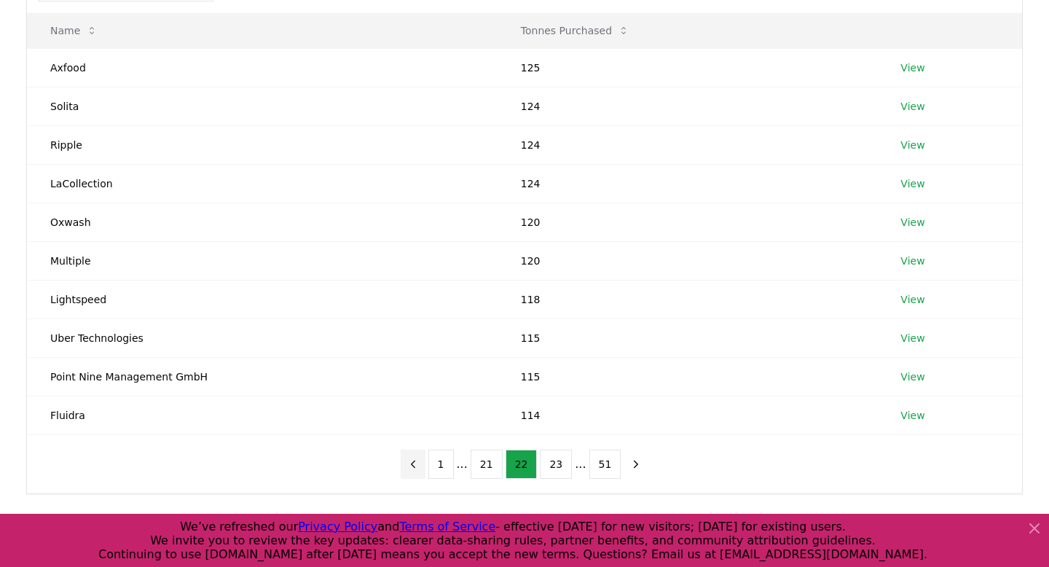
click at [426, 467] on button "previous page" at bounding box center [413, 464] width 25 height 29
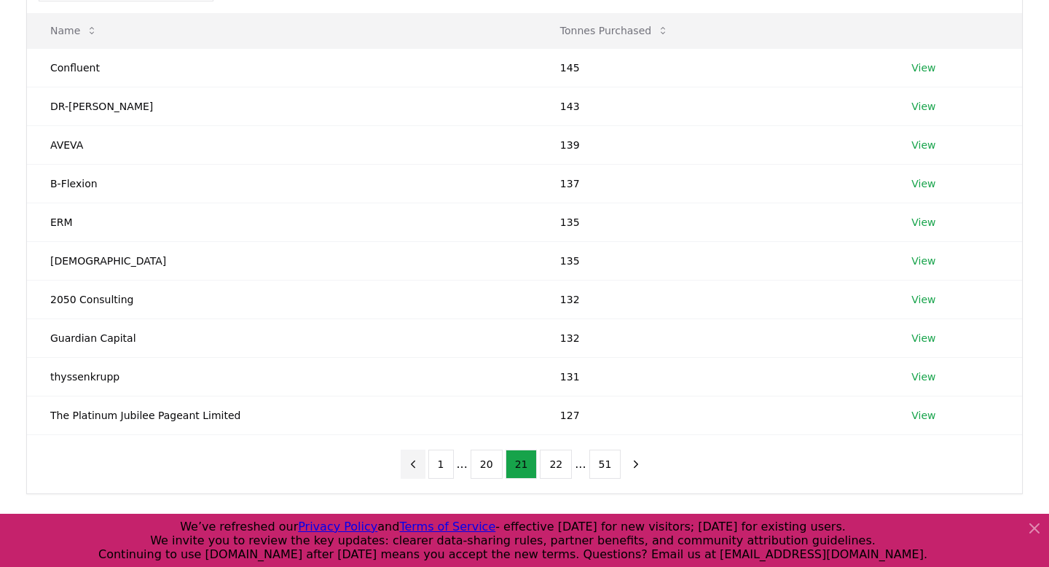
click at [426, 468] on button "previous page" at bounding box center [413, 464] width 25 height 29
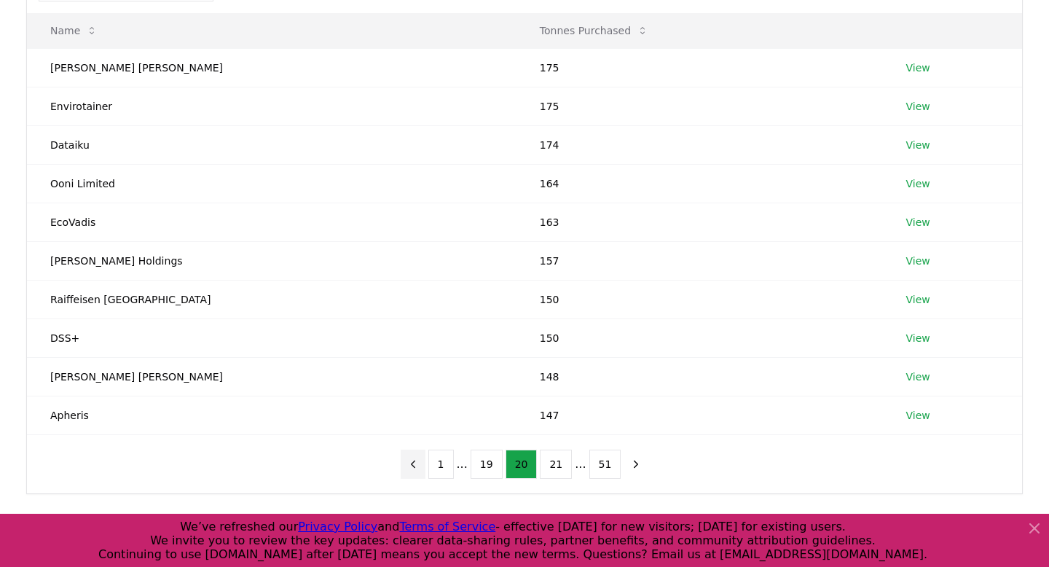
click at [426, 468] on button "previous page" at bounding box center [413, 464] width 25 height 29
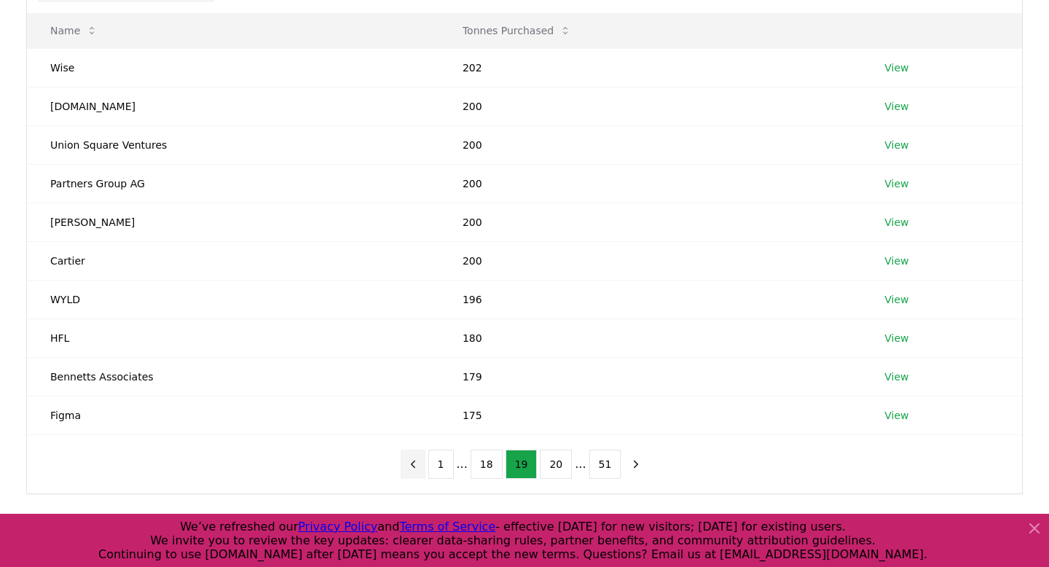
click at [426, 468] on button "previous page" at bounding box center [413, 464] width 25 height 29
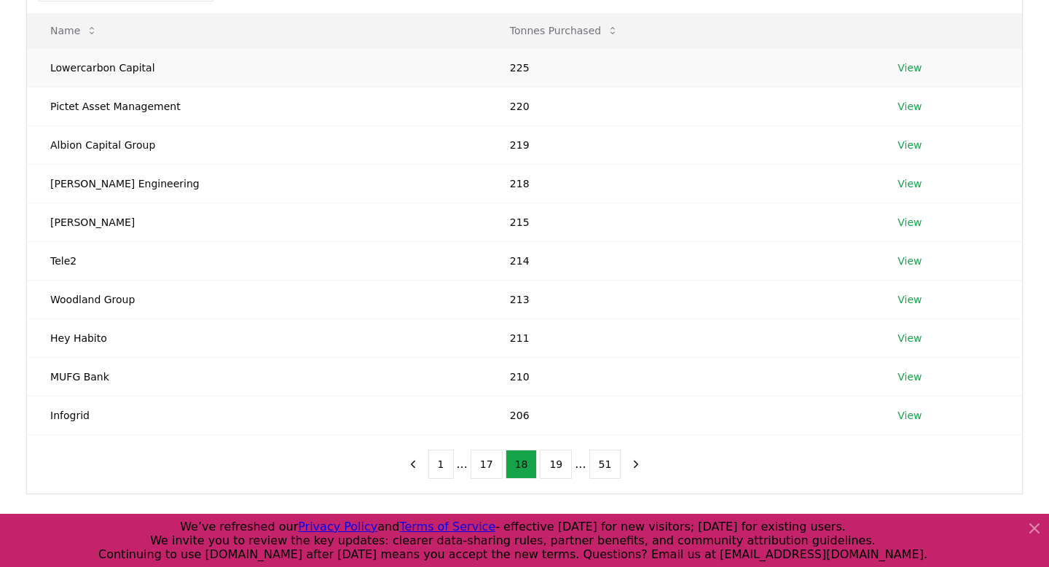
click at [166, 68] on td "Lowercarbon Capital" at bounding box center [257, 67] width 460 height 39
click at [417, 466] on icon "previous page" at bounding box center [413, 464] width 13 height 13
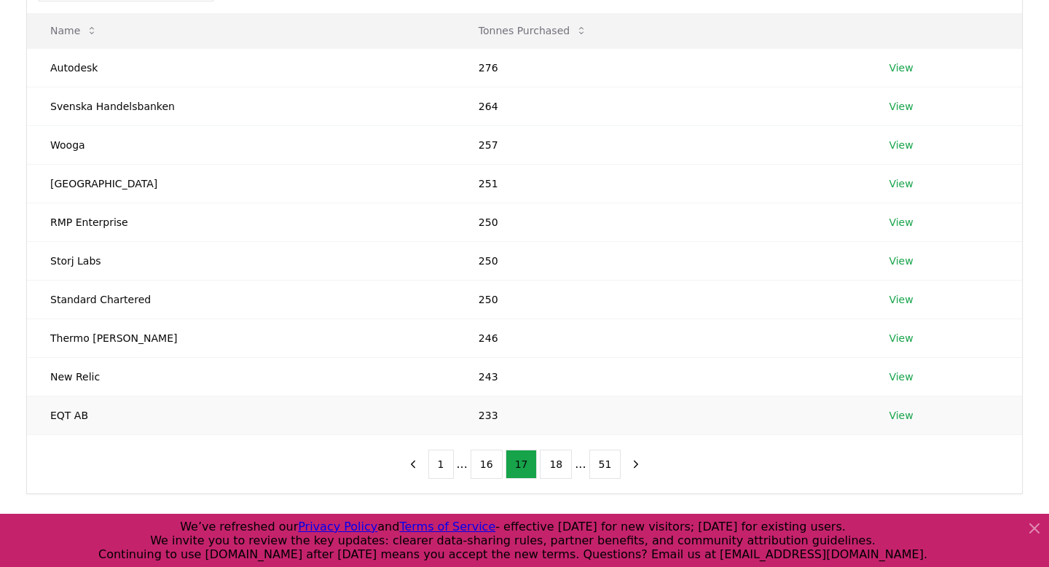
click at [481, 415] on td "233" at bounding box center [660, 415] width 411 height 39
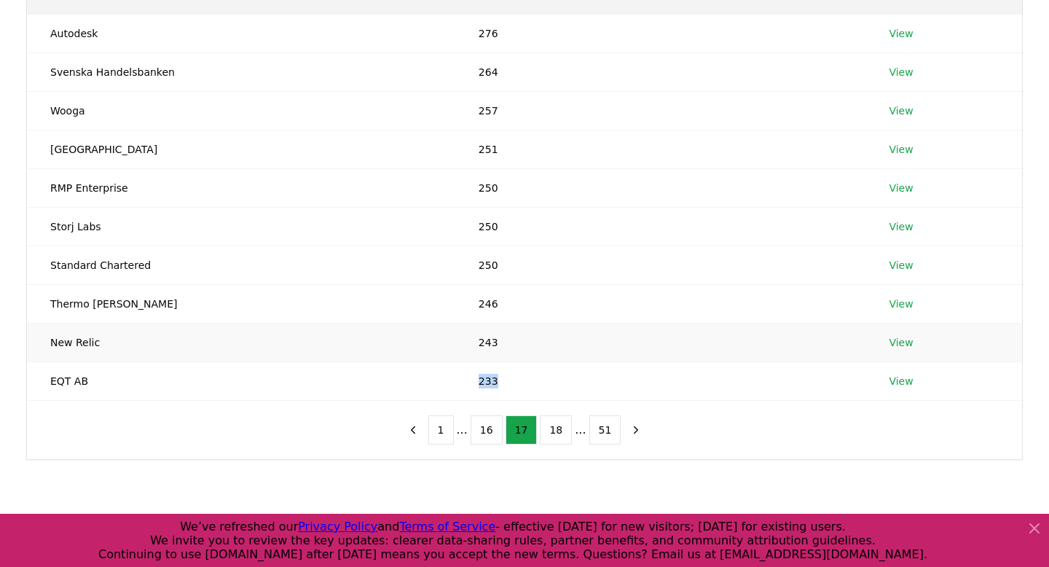
scroll to position [216, 0]
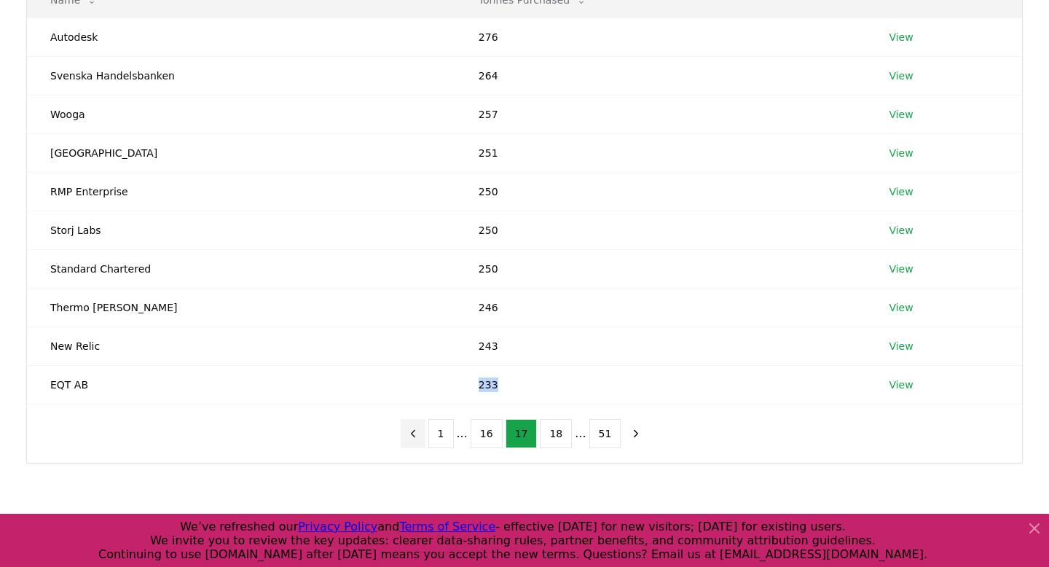
click at [417, 437] on icon "previous page" at bounding box center [413, 433] width 13 height 13
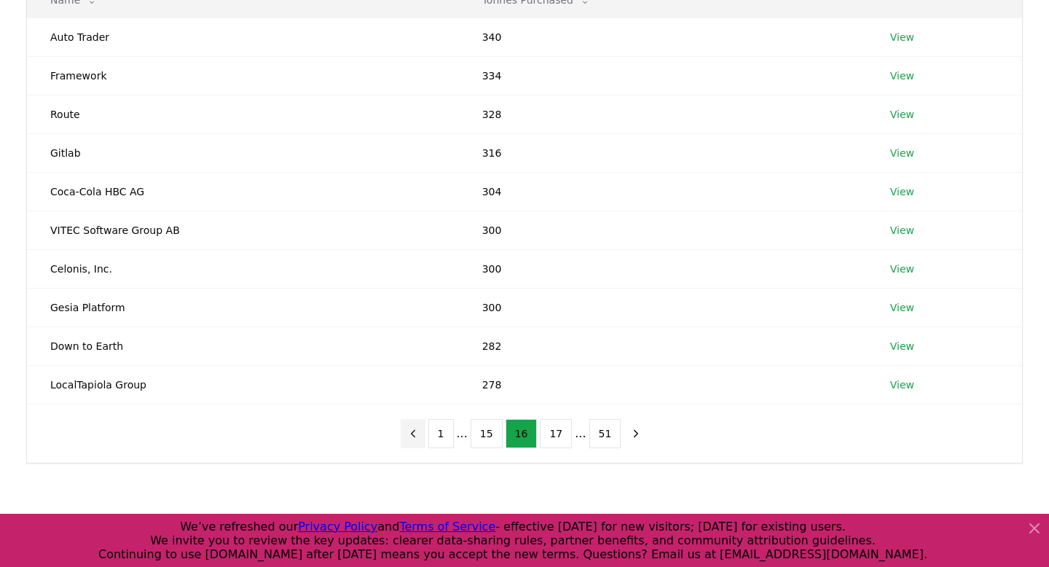
click at [417, 437] on icon "previous page" at bounding box center [413, 433] width 13 height 13
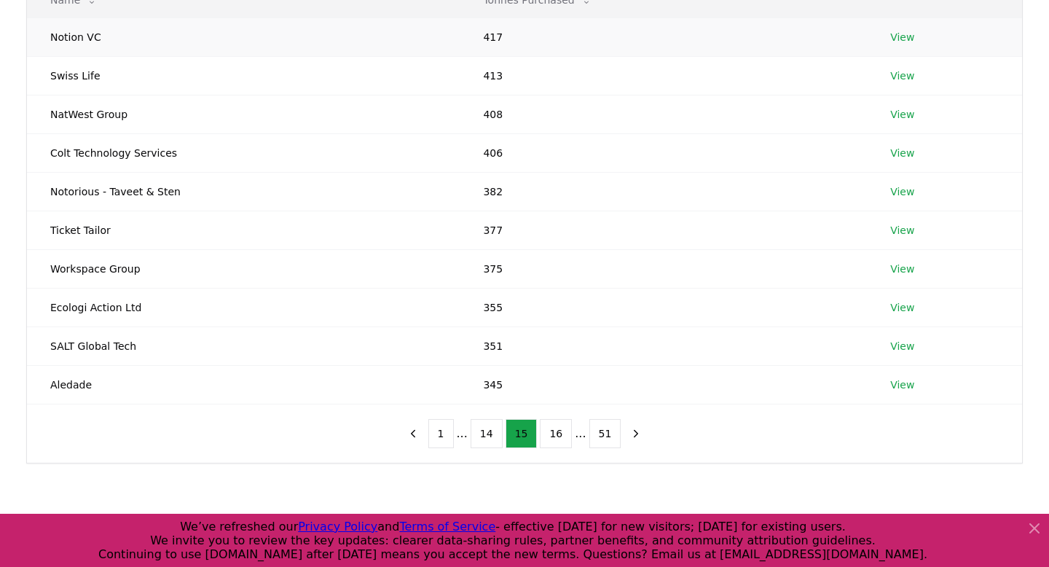
click at [99, 36] on td "Notion VC" at bounding box center [243, 36] width 433 height 39
copy td "Notion VC"
click at [416, 428] on icon "previous page" at bounding box center [413, 433] width 13 height 13
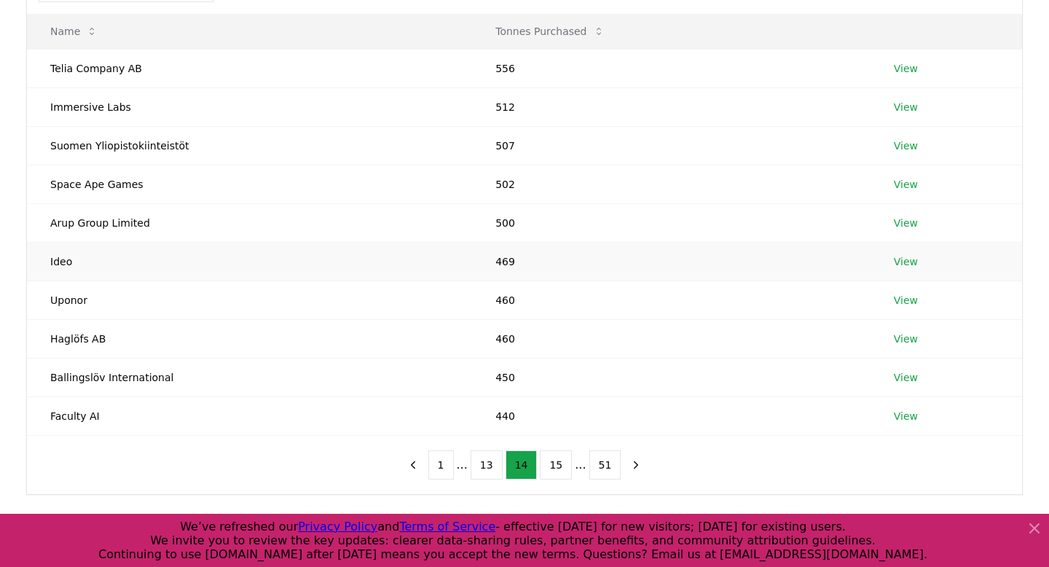
scroll to position [184, 0]
click at [416, 465] on icon "previous page" at bounding box center [413, 466] width 13 height 13
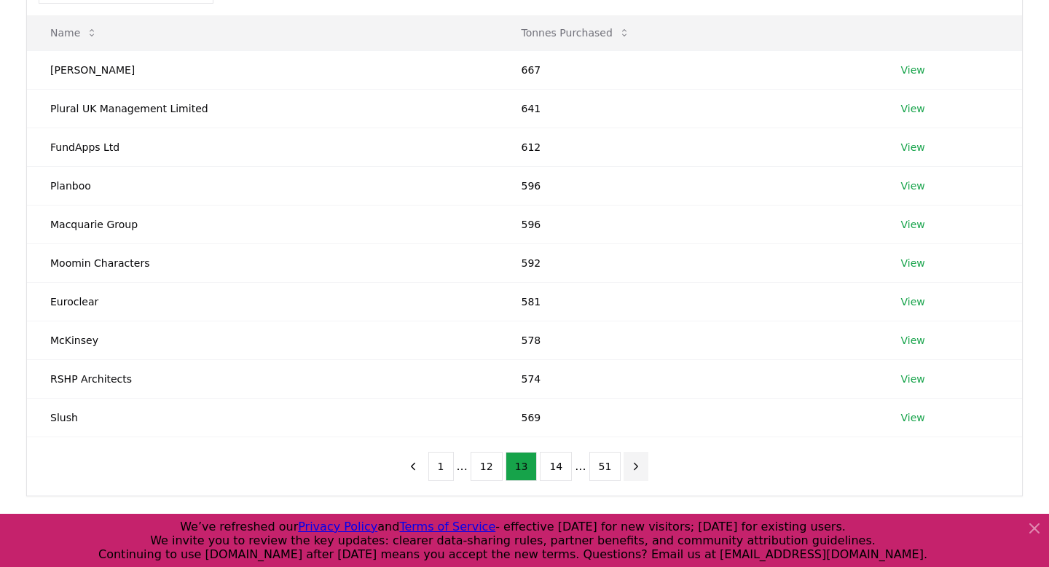
click at [635, 467] on icon "next page" at bounding box center [637, 466] width 4 height 7
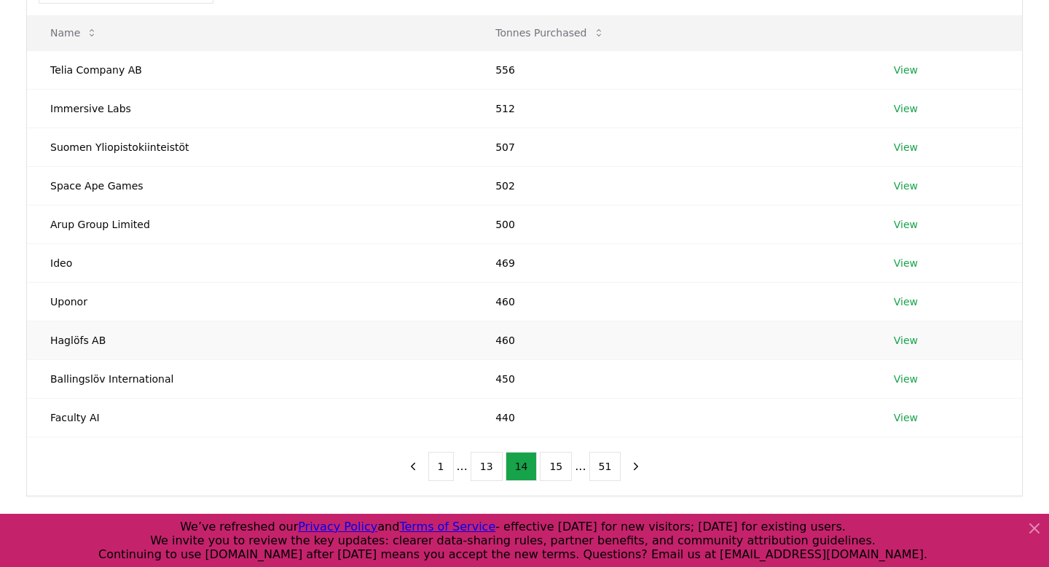
click at [106, 340] on td "Haglöfs AB" at bounding box center [249, 340] width 445 height 39
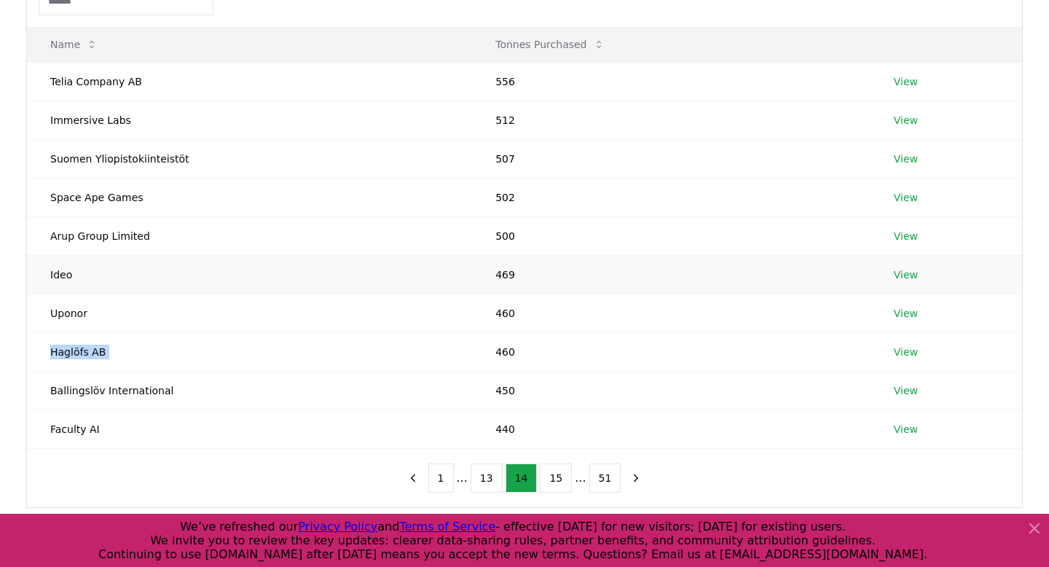
scroll to position [179, 0]
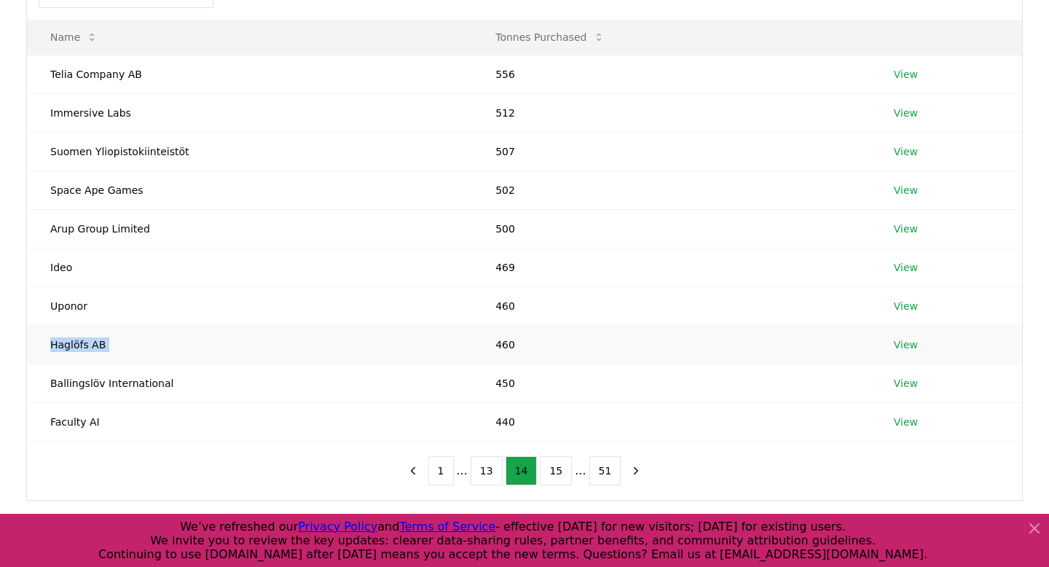
click at [907, 345] on link "View" at bounding box center [906, 344] width 24 height 15
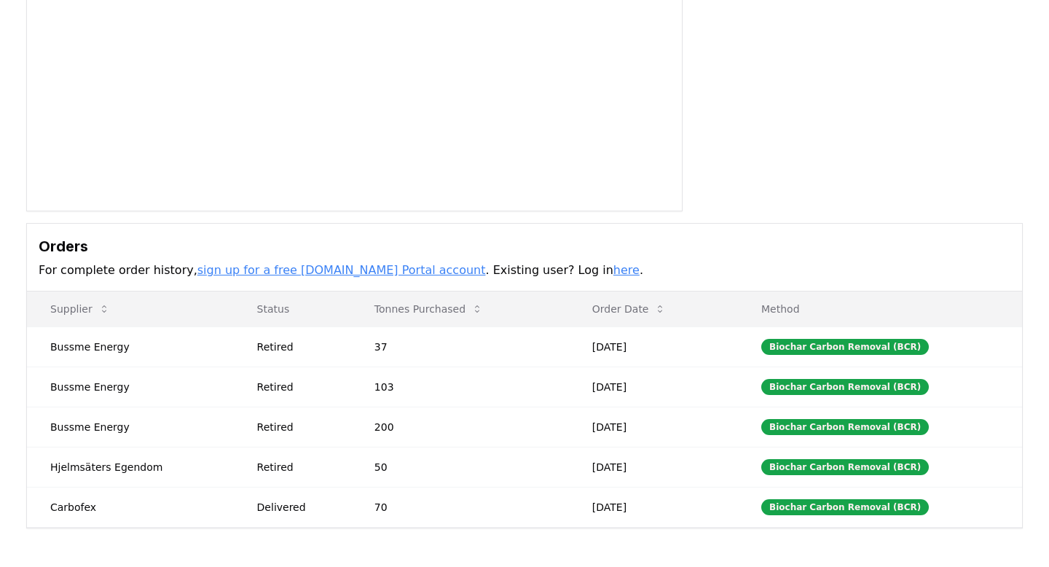
scroll to position [173, 0]
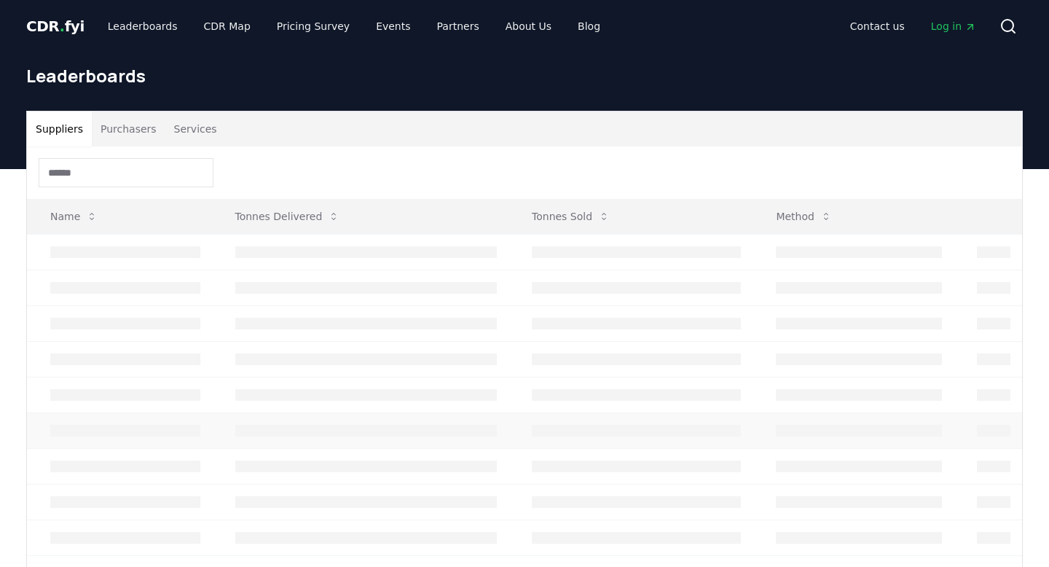
scroll to position [179, 0]
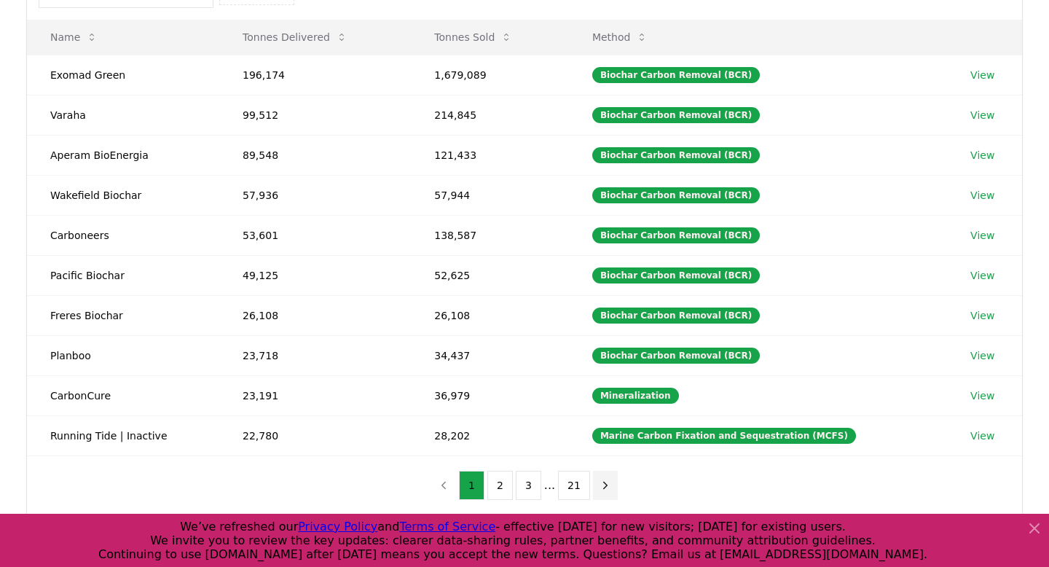
click at [602, 485] on icon "next page" at bounding box center [605, 485] width 13 height 13
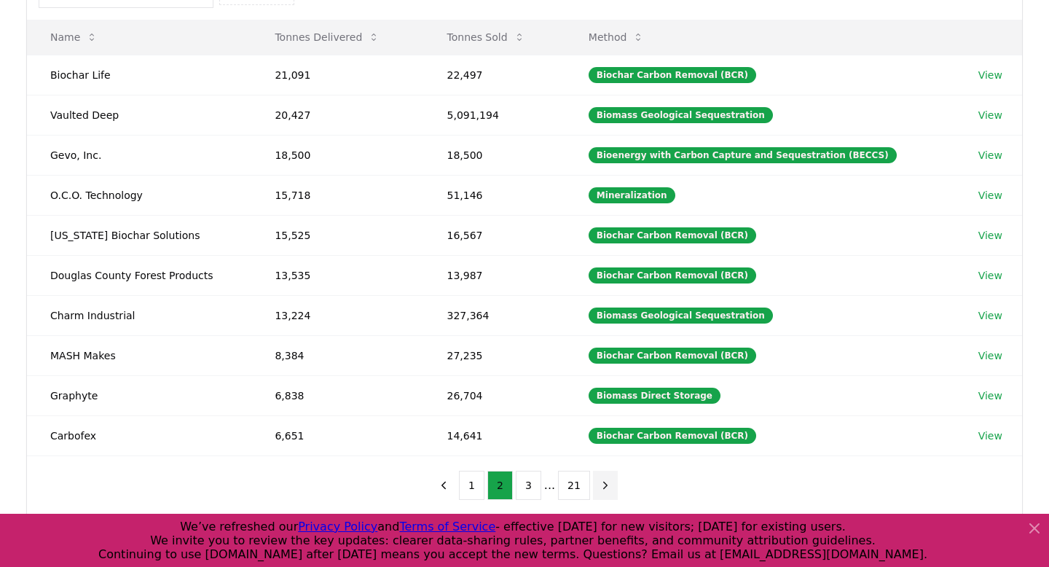
click at [602, 485] on icon "next page" at bounding box center [605, 485] width 13 height 13
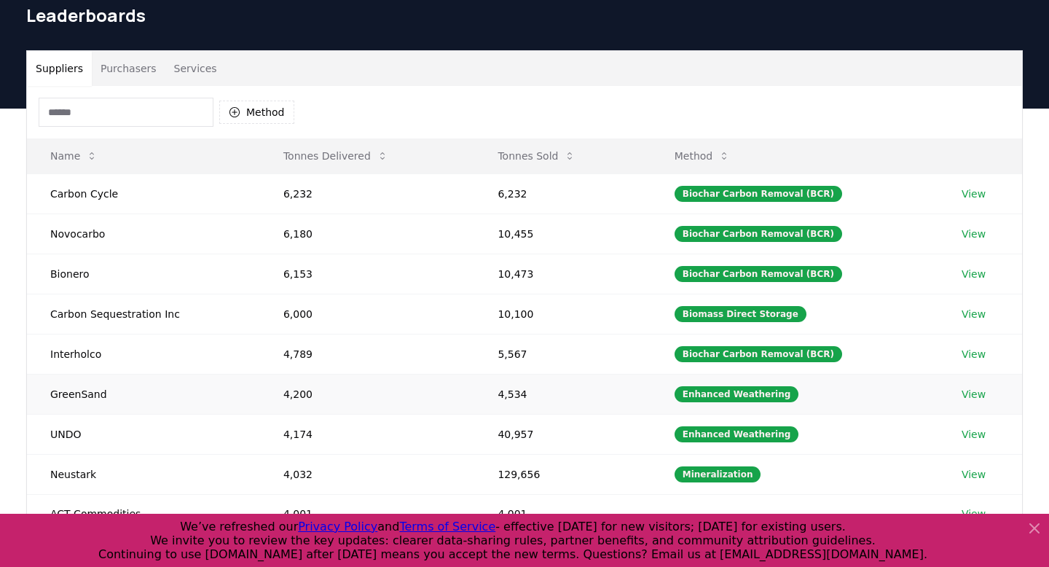
scroll to position [57, 0]
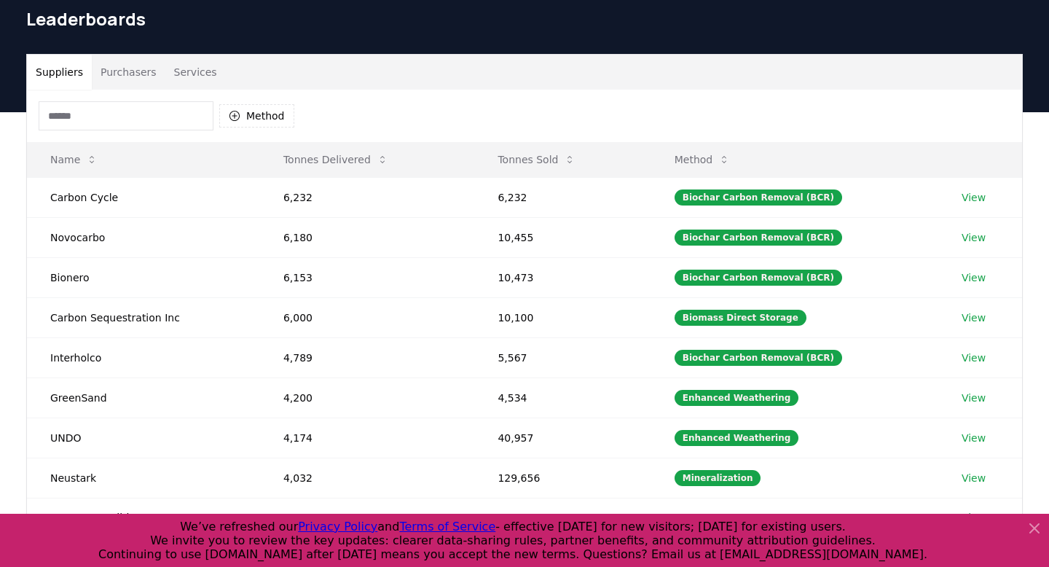
click at [120, 57] on button "Purchasers" at bounding box center [129, 72] width 74 height 35
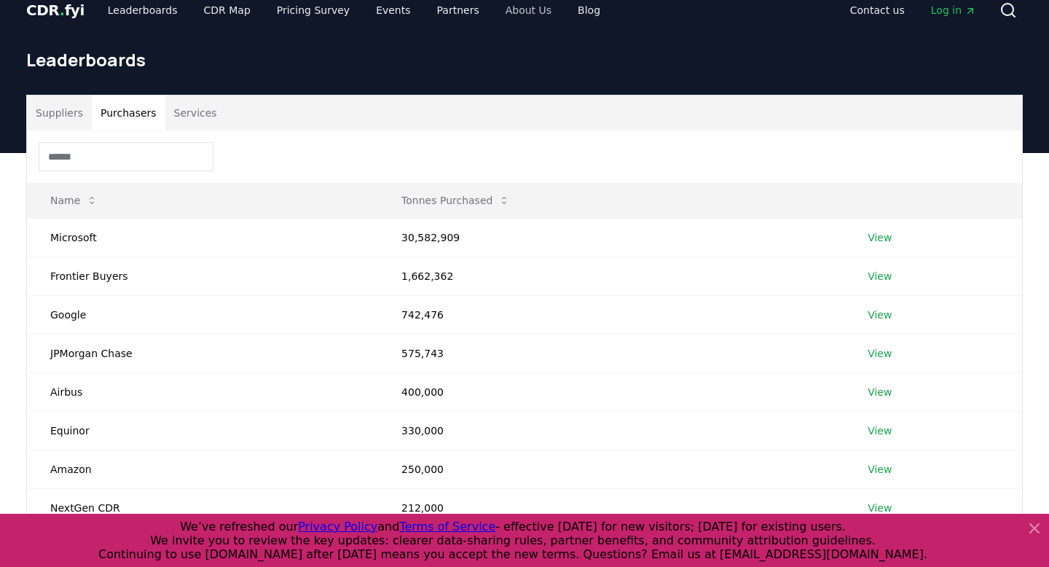
scroll to position [0, 0]
